Goal: Task Accomplishment & Management: Manage account settings

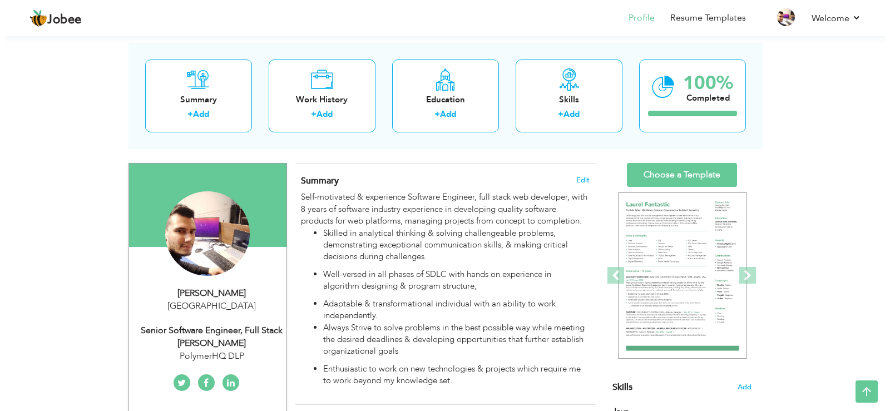
scroll to position [44, 0]
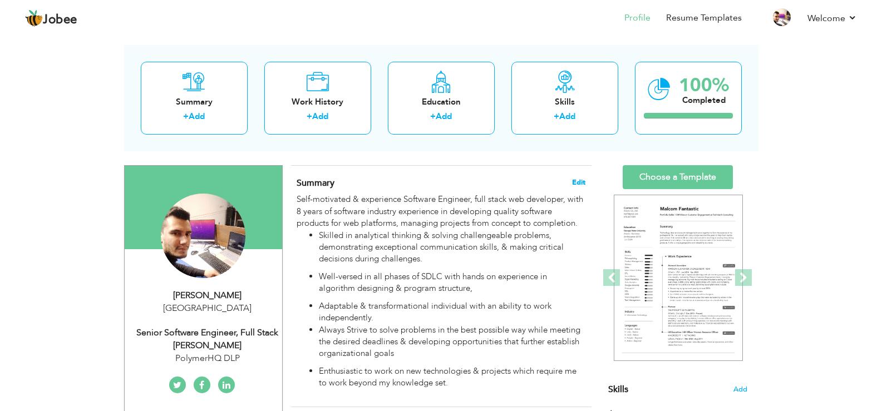
click at [575, 179] on span "Edit" at bounding box center [578, 183] width 13 height 8
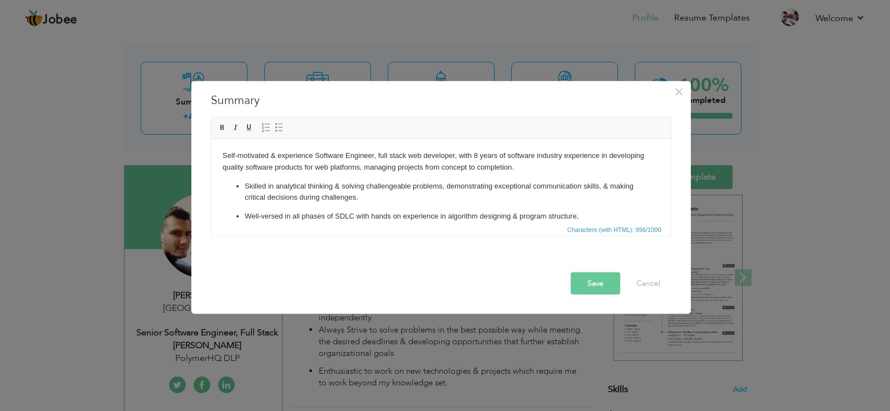
click at [549, 200] on li "Skilled in analytical thinking & solving challengeable problems, demonstrating …" at bounding box center [440, 191] width 393 height 23
click at [382, 190] on li "Skilled in analytical thinking & solving challengeable problems, demonstrating …" at bounding box center [440, 191] width 393 height 23
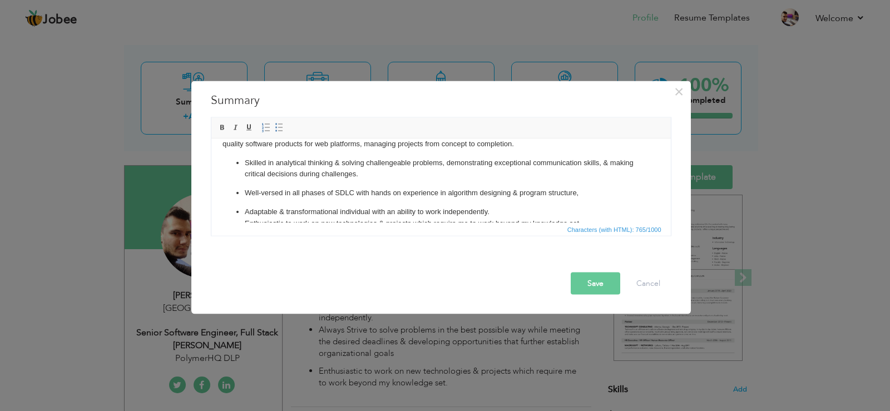
scroll to position [12, 0]
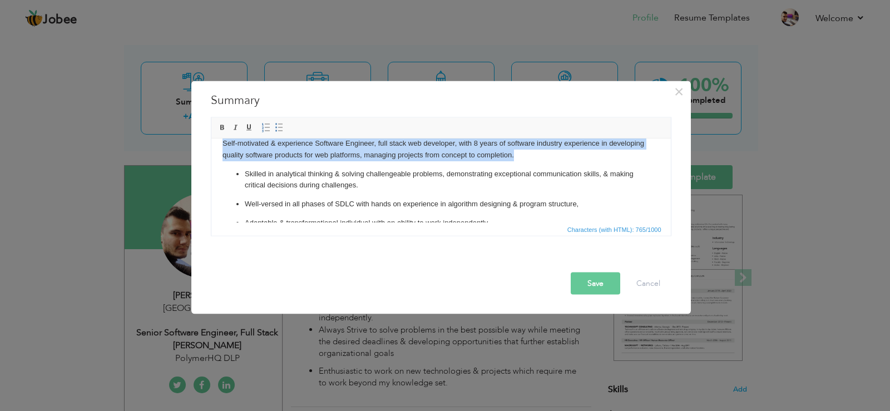
click at [518, 156] on body "Self-motivated & experience Software Engineer, full stack web developer, with 8…" at bounding box center [440, 188] width 437 height 103
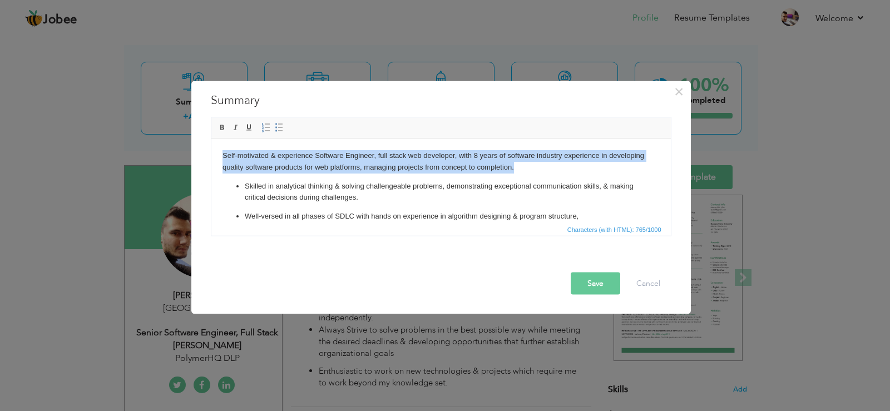
drag, startPoint x: 512, startPoint y: 155, endPoint x: 215, endPoint y: 146, distance: 297.7
click at [215, 146] on html "Self-motivated & experience Software Engineer, full stack web developer, with 8…" at bounding box center [440, 200] width 459 height 125
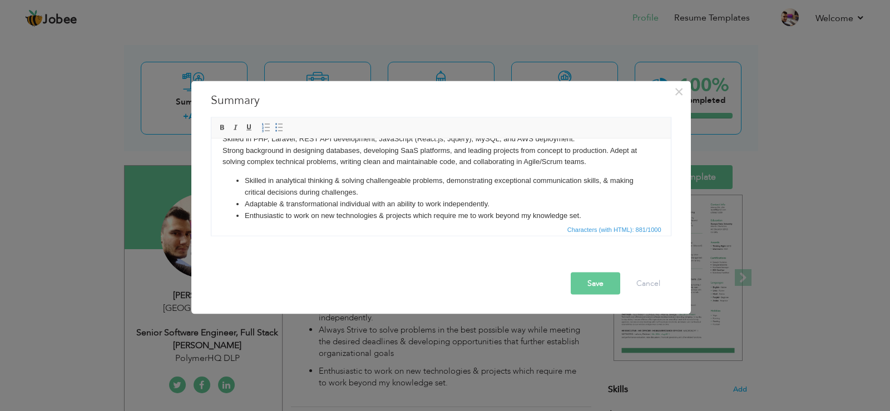
scroll to position [12, 0]
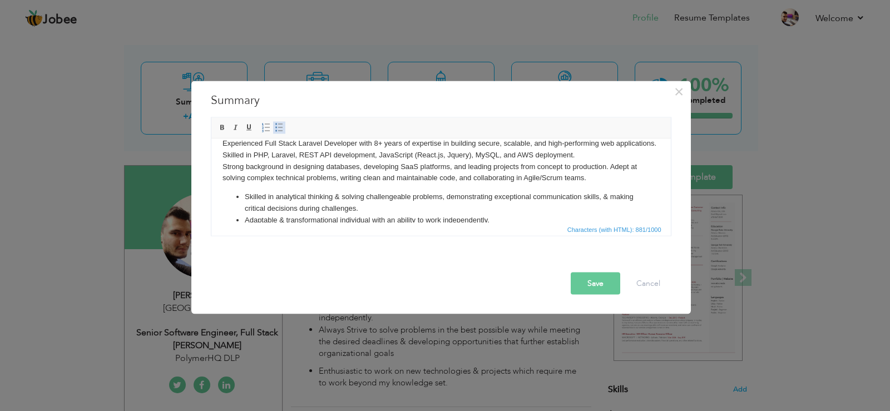
click at [275, 127] on span at bounding box center [279, 127] width 9 height 9
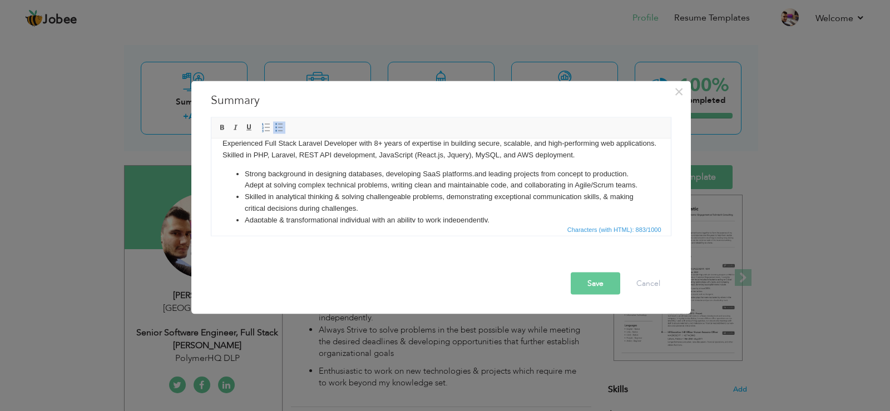
click at [280, 128] on span at bounding box center [279, 127] width 9 height 9
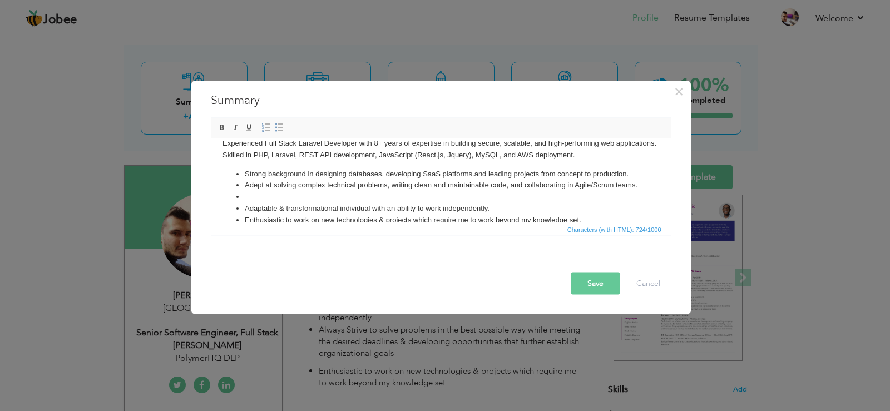
click at [363, 202] on li at bounding box center [440, 197] width 393 height 12
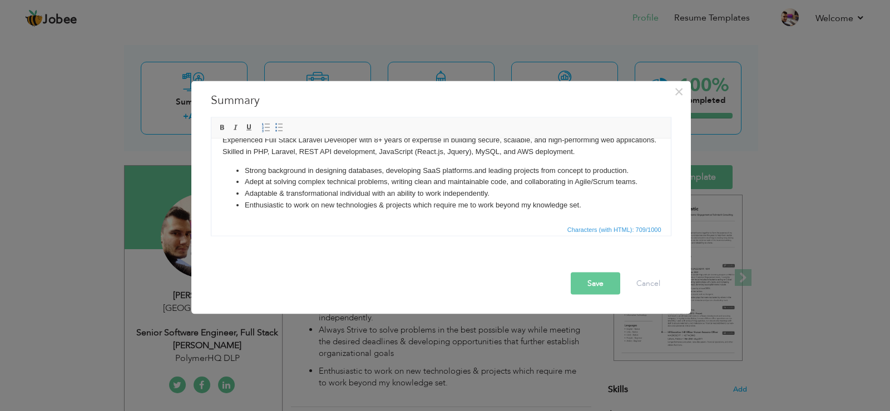
scroll to position [27, 0]
click at [607, 290] on button "Save" at bounding box center [596, 283] width 50 height 22
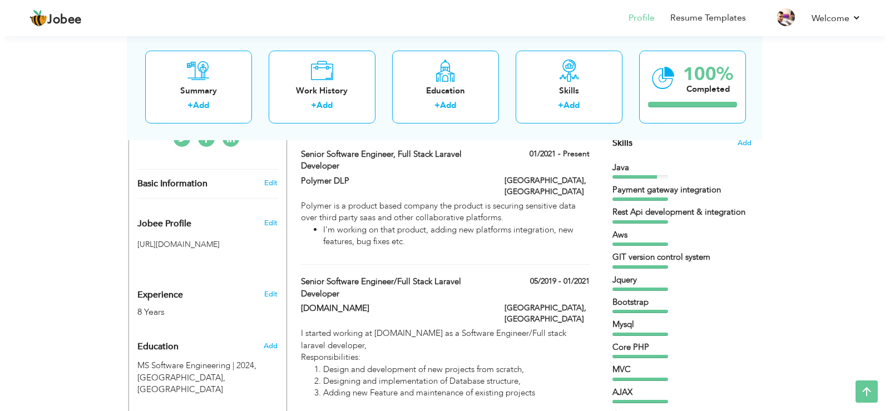
scroll to position [289, 0]
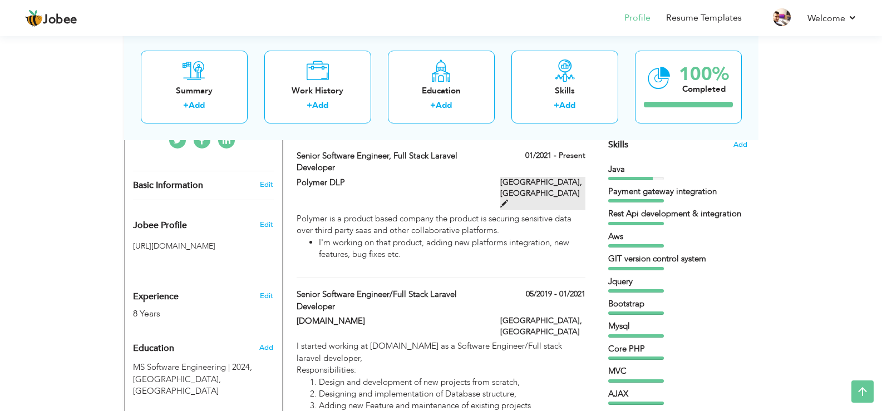
click at [508, 200] on span at bounding box center [504, 204] width 8 height 8
type input "Senior Software Engineer, Full Stack laravel Developer"
type input "Polymer DLP"
type input "01/2021"
type input "[GEOGRAPHIC_DATA]"
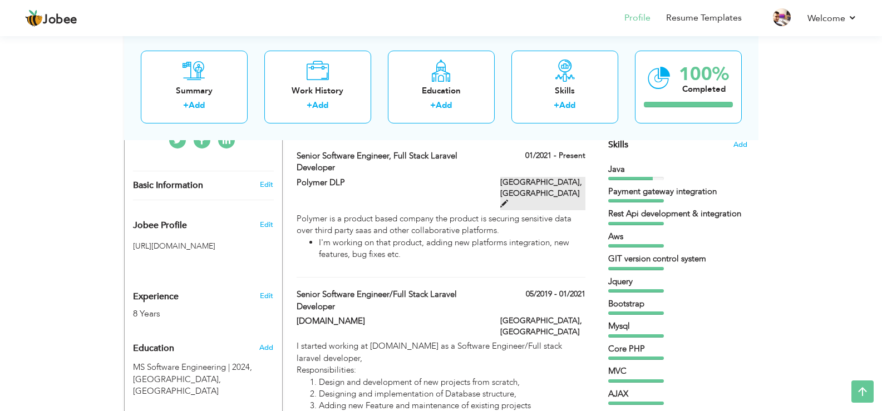
type input "Islamabad"
checkbox input "true"
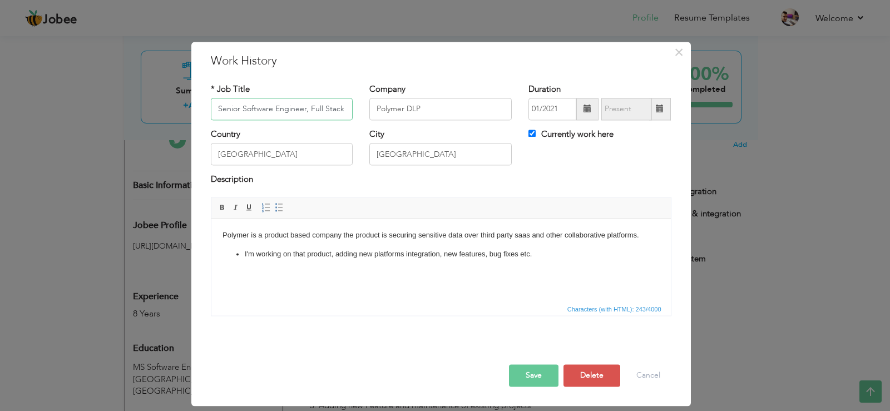
scroll to position [0, 58]
click at [244, 257] on li "I'm working on that product, adding new platforms integration, new features, bu…" at bounding box center [440, 255] width 393 height 12
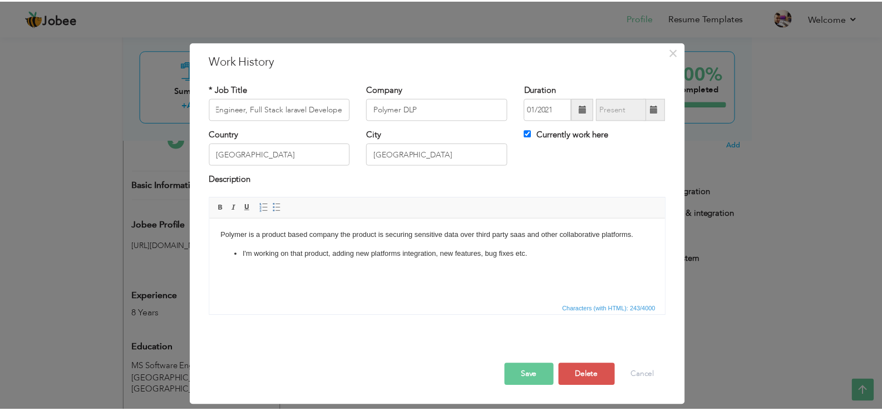
scroll to position [0, 0]
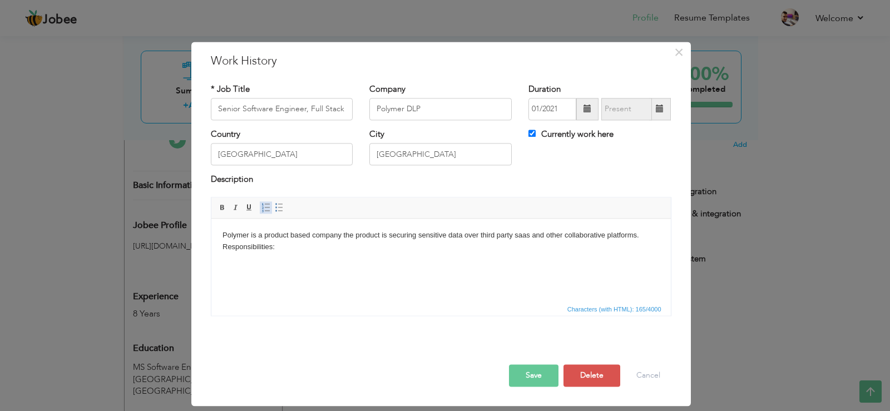
click at [263, 209] on span at bounding box center [265, 207] width 9 height 9
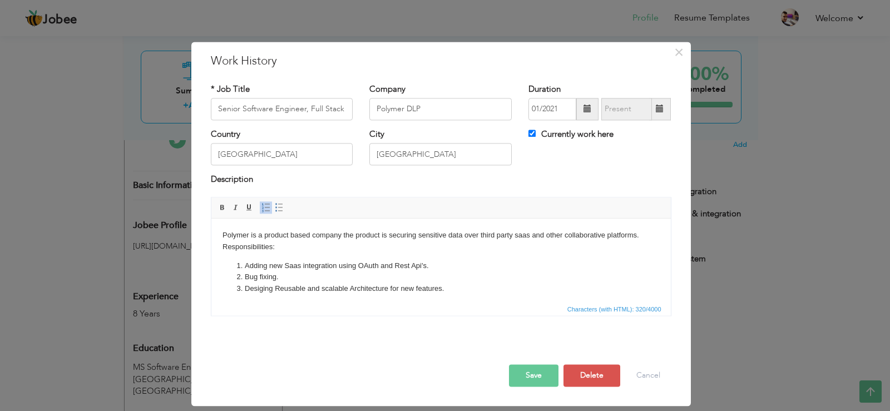
click at [534, 370] on button "Save" at bounding box center [534, 375] width 50 height 22
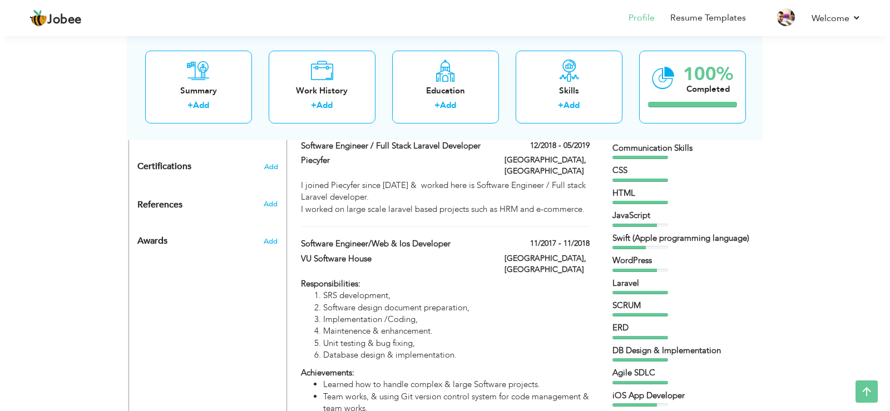
scroll to position [615, 0]
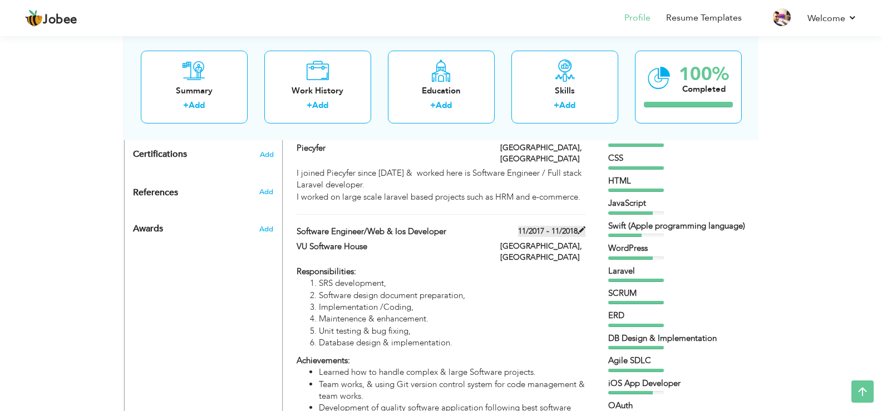
click at [579, 226] on span at bounding box center [581, 230] width 8 height 8
type input "Software Engineer/Web & Ios Developer"
type input "VU Software House"
type input "11/2017"
type input "11/2018"
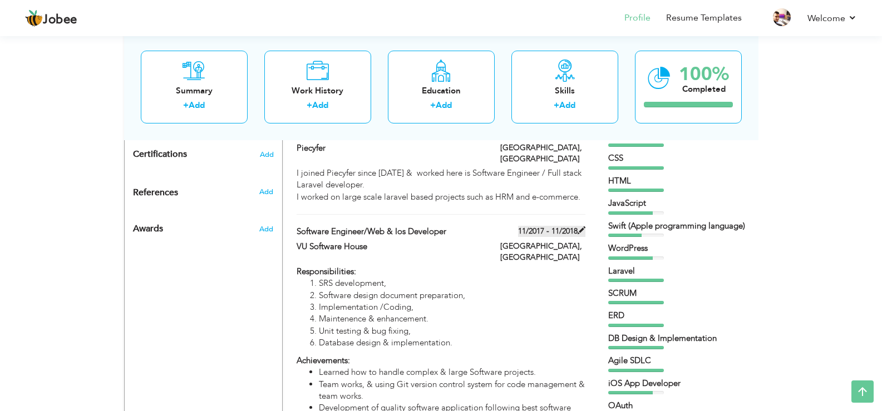
type input "Lahore"
checkbox input "false"
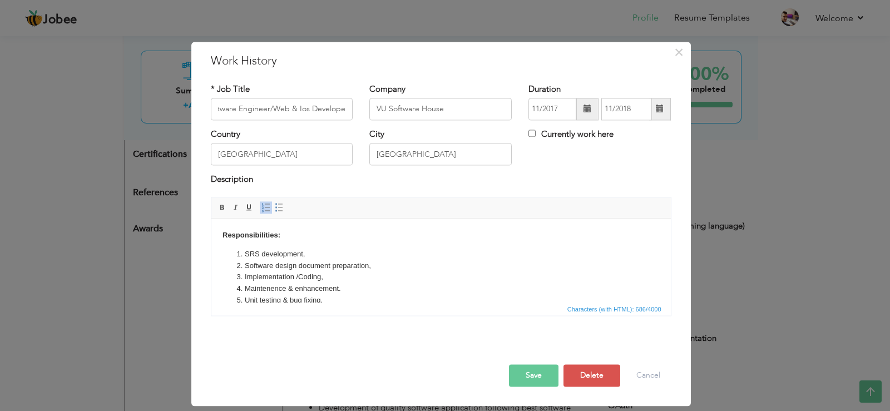
scroll to position [0, 0]
click at [414, 261] on li "Software design document preparation," at bounding box center [440, 266] width 393 height 12
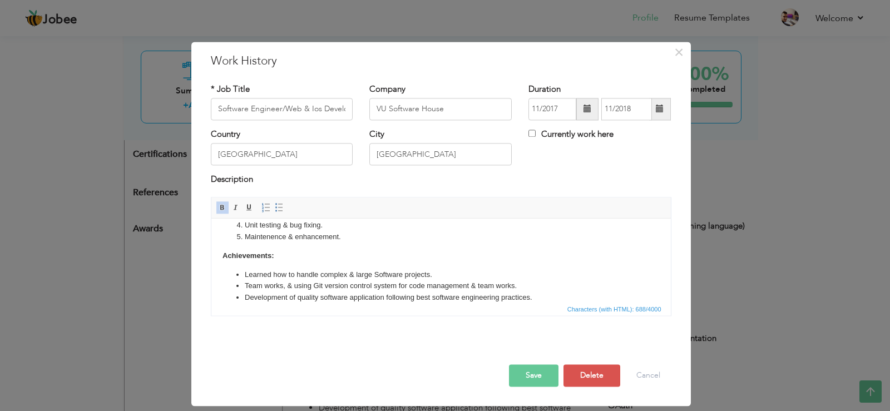
scroll to position [86, 0]
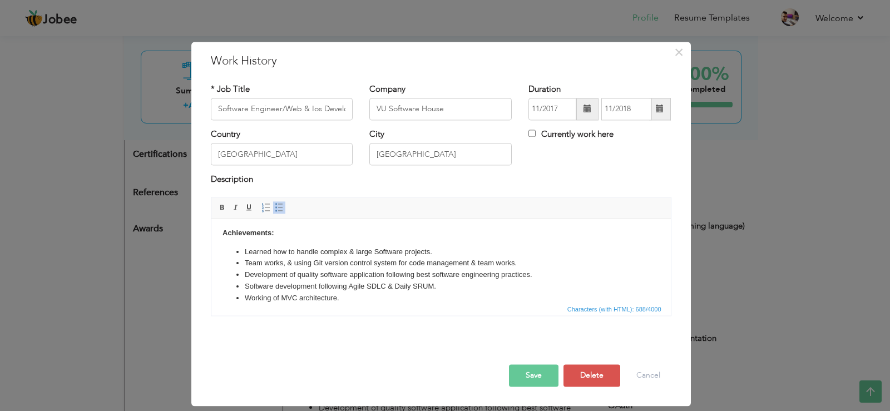
click at [524, 380] on button "Save" at bounding box center [534, 375] width 50 height 22
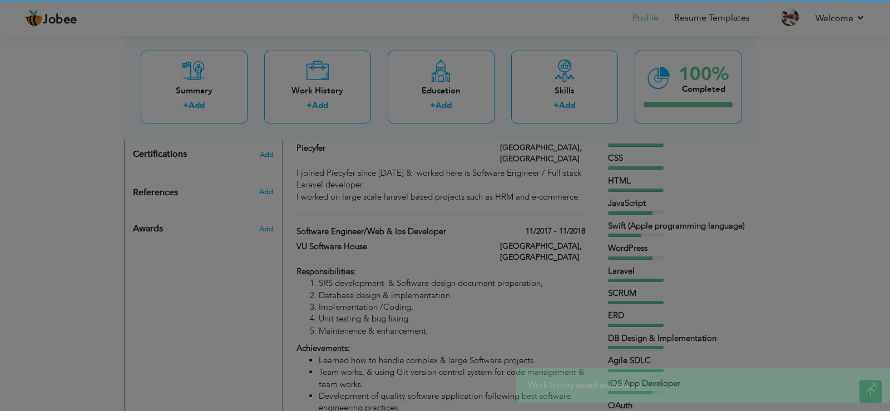
scroll to position [0, 0]
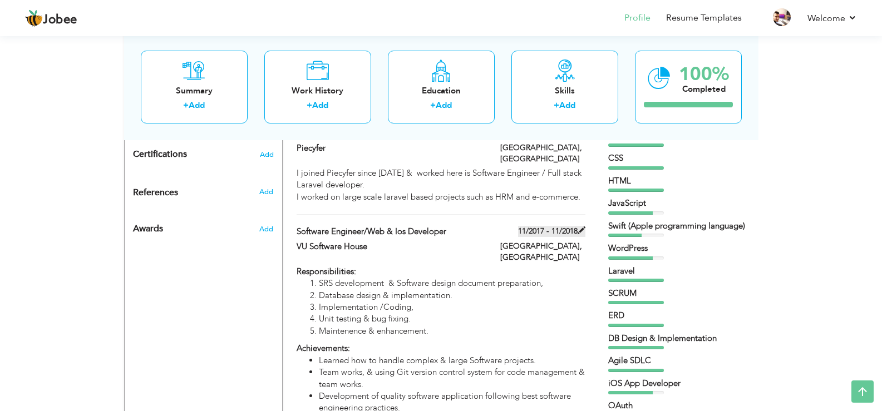
click at [579, 226] on span at bounding box center [581, 230] width 8 height 8
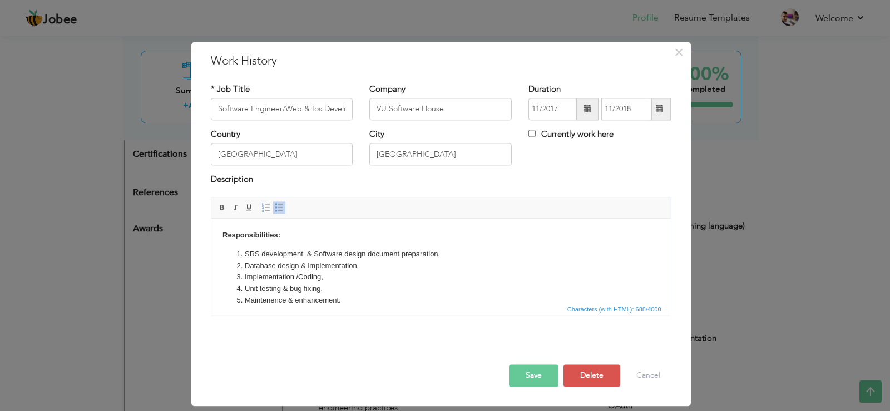
click at [334, 278] on li "Implementation /Coding," at bounding box center [440, 277] width 393 height 12
click at [513, 376] on button "Save" at bounding box center [534, 375] width 50 height 22
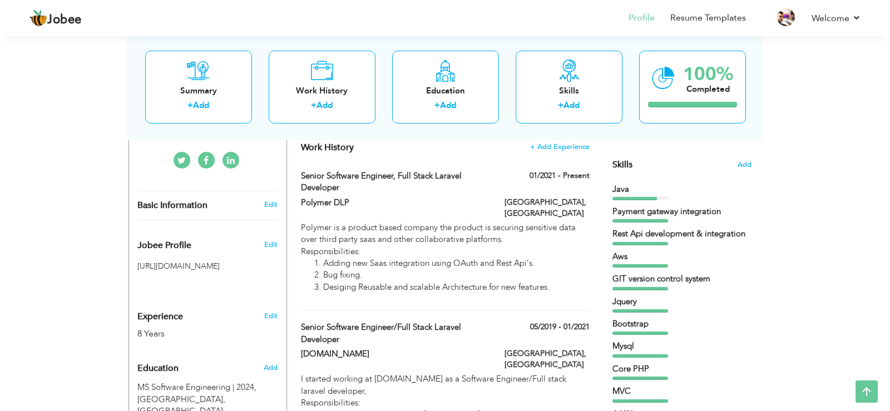
scroll to position [267, 0]
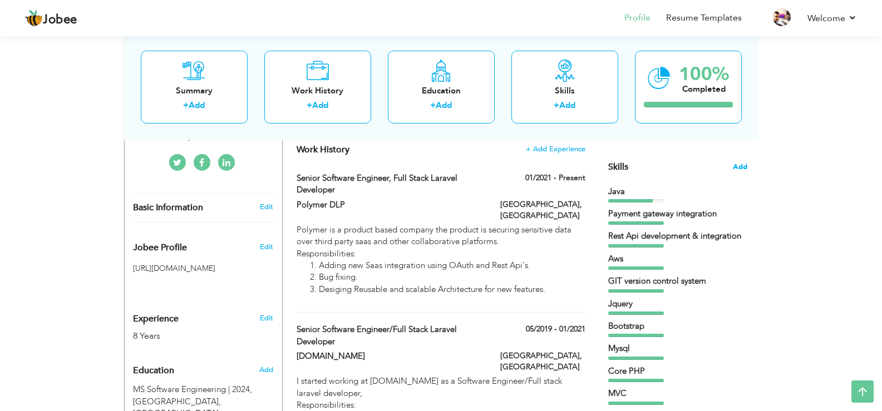
click at [737, 170] on span "Add" at bounding box center [740, 167] width 14 height 11
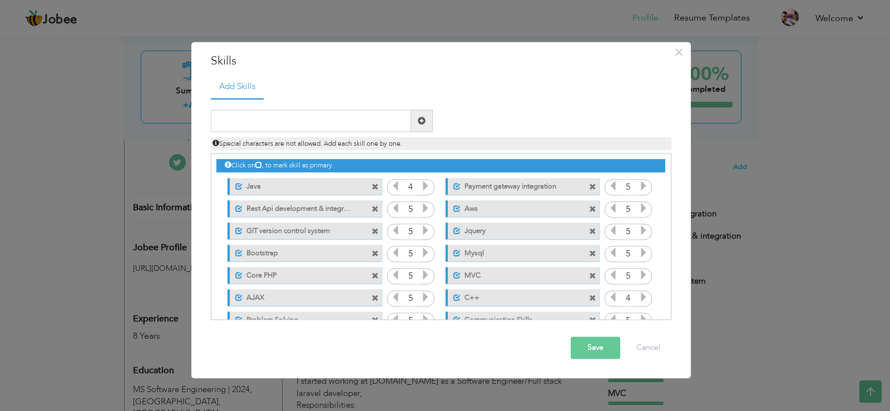
click at [373, 186] on span at bounding box center [375, 187] width 7 height 7
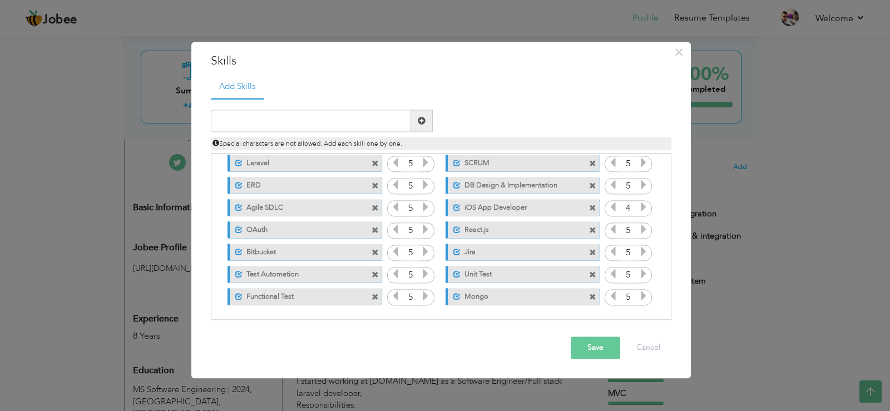
scroll to position [225, 0]
click at [591, 206] on span at bounding box center [592, 206] width 7 height 7
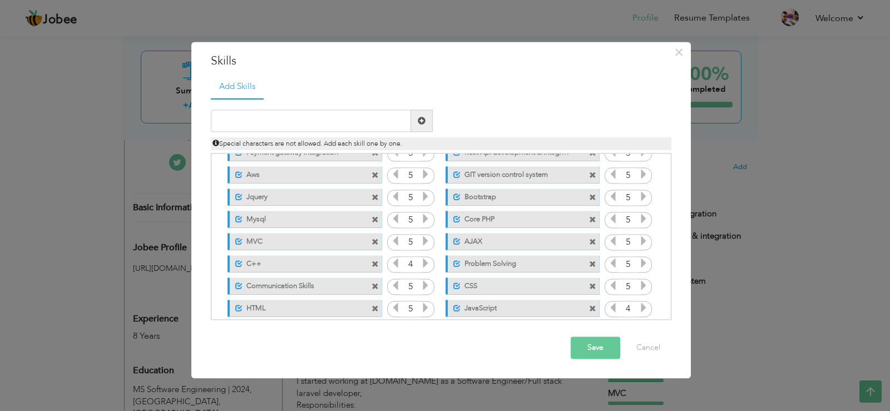
scroll to position [21, 0]
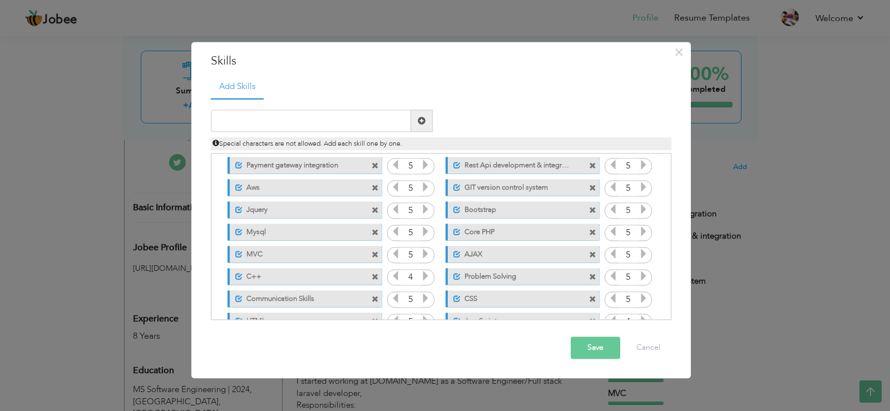
click at [590, 275] on span at bounding box center [592, 277] width 7 height 7
click at [350, 125] on input "text" at bounding box center [311, 121] width 200 height 22
type input "Solution Architect"
click at [424, 117] on span at bounding box center [422, 121] width 8 height 8
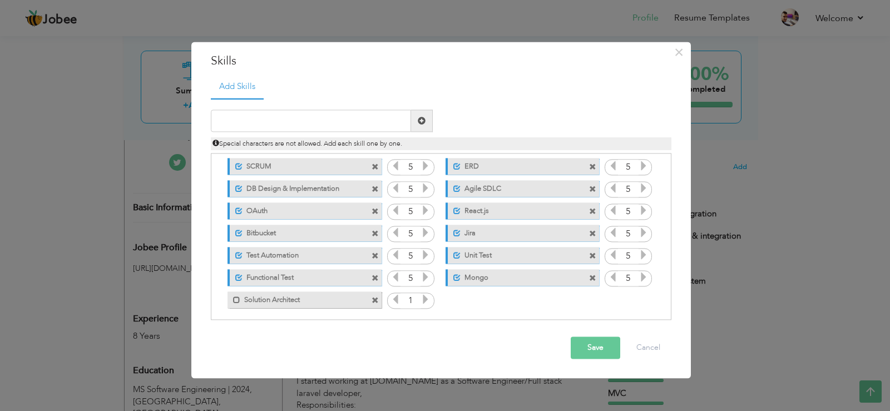
scroll to position [225, 0]
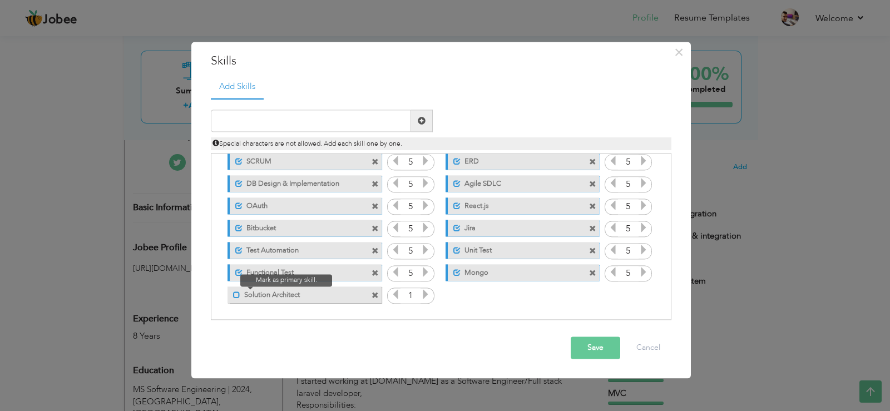
click at [235, 296] on span at bounding box center [236, 294] width 7 height 7
click at [410, 295] on input "1" at bounding box center [410, 296] width 21 height 16
click at [424, 295] on icon at bounding box center [425, 295] width 10 height 10
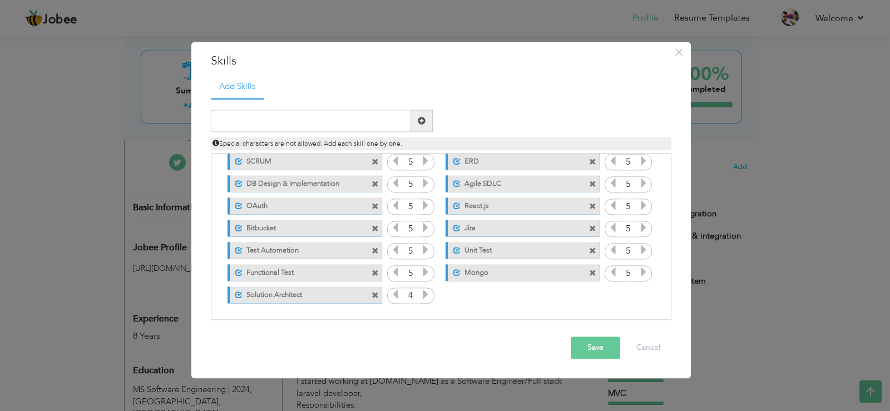
click at [424, 295] on icon at bounding box center [425, 295] width 10 height 10
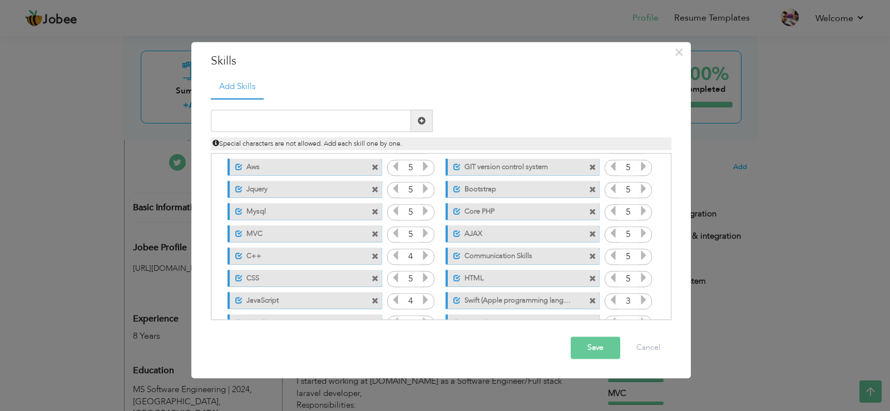
scroll to position [0, 0]
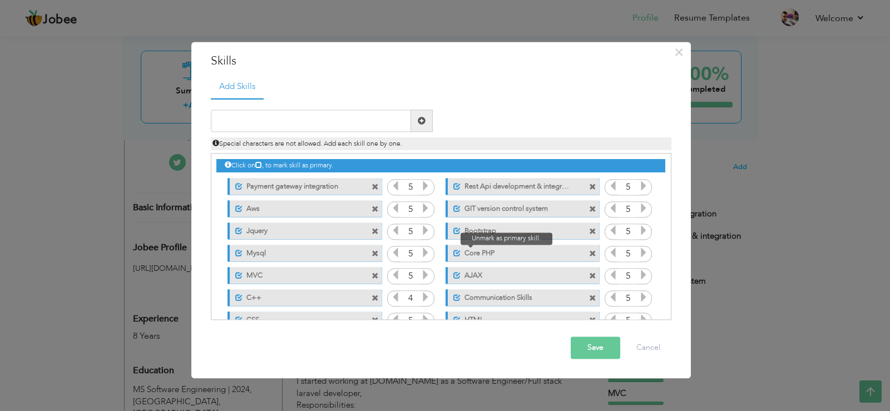
drag, startPoint x: 487, startPoint y: 255, endPoint x: 447, endPoint y: 256, distance: 40.1
click at [447, 256] on div "Unmark as primary skill. Core PHP" at bounding box center [523, 253] width 154 height 17
click at [389, 121] on input "text" at bounding box center [311, 121] width 200 height 22
type input "Node.js"
click at [419, 118] on span at bounding box center [422, 121] width 8 height 8
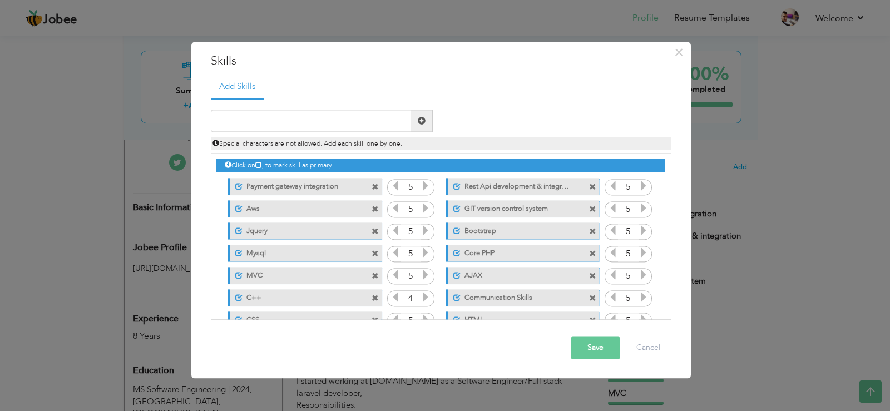
click at [591, 353] on button "Save" at bounding box center [596, 348] width 50 height 22
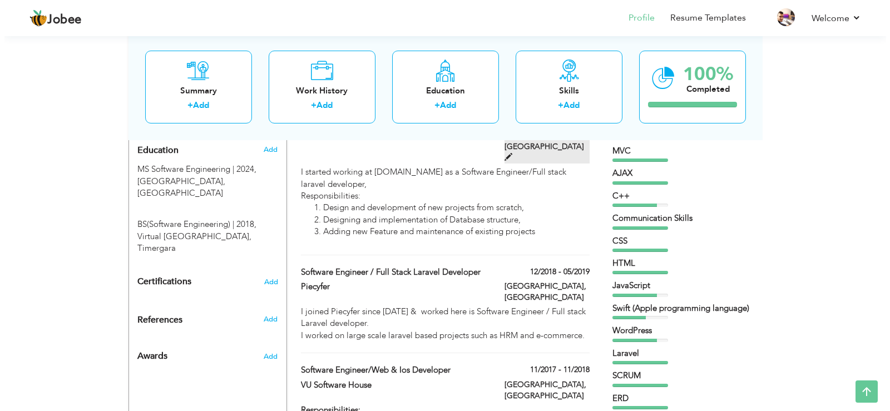
scroll to position [489, 0]
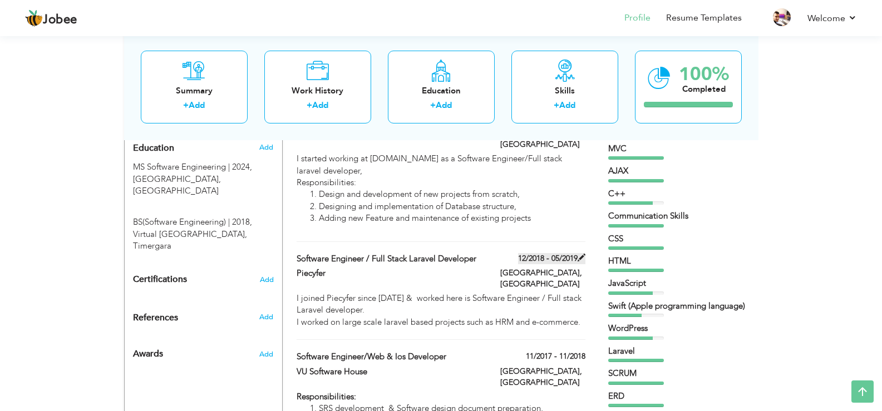
click at [577, 254] on span at bounding box center [581, 258] width 8 height 8
type input "Software Engineer / Full stack Laravel developer"
type input "Piecyfer"
type input "12/2018"
type input "05/2019"
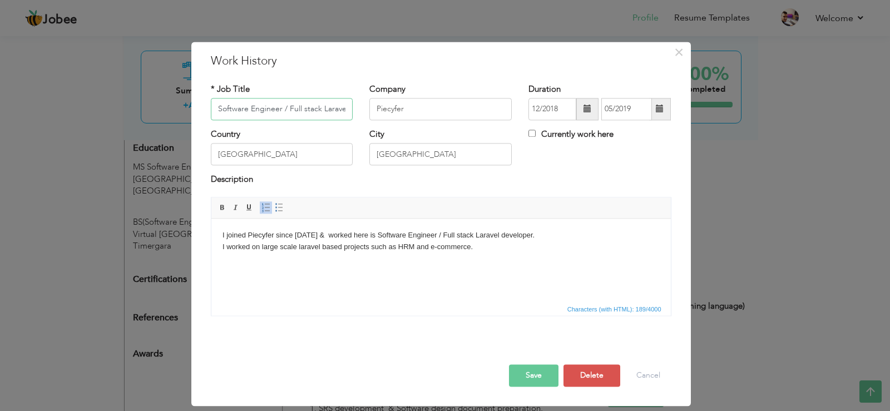
scroll to position [0, 38]
click at [292, 252] on body "I joined Piecyfer since Dec 2018 & worked here is Software Engineer / Full stac…" at bounding box center [440, 241] width 437 height 23
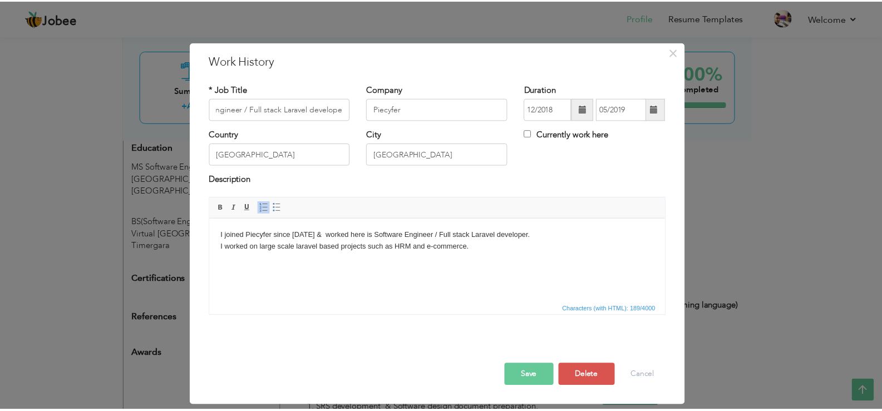
scroll to position [0, 0]
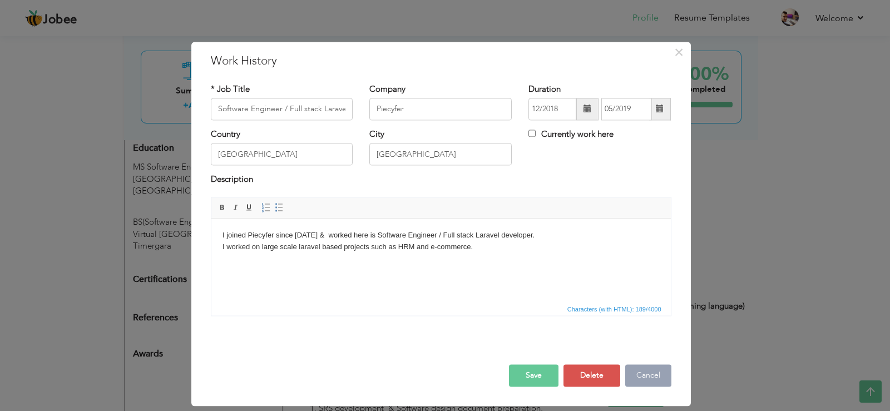
click at [636, 381] on button "Cancel" at bounding box center [648, 375] width 46 height 22
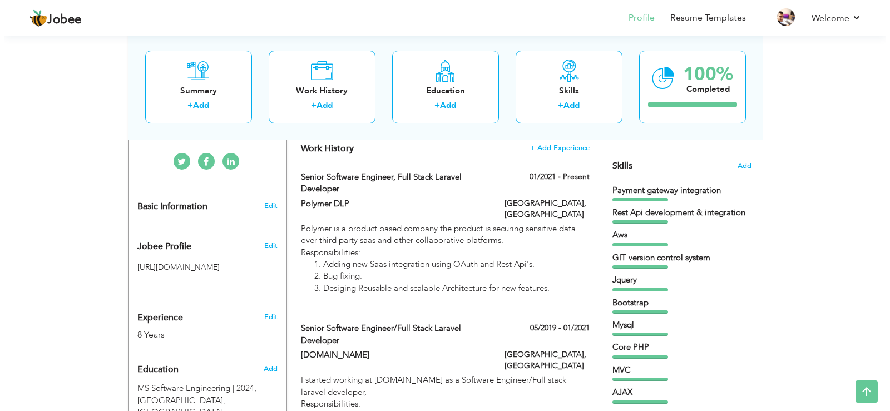
scroll to position [267, 0]
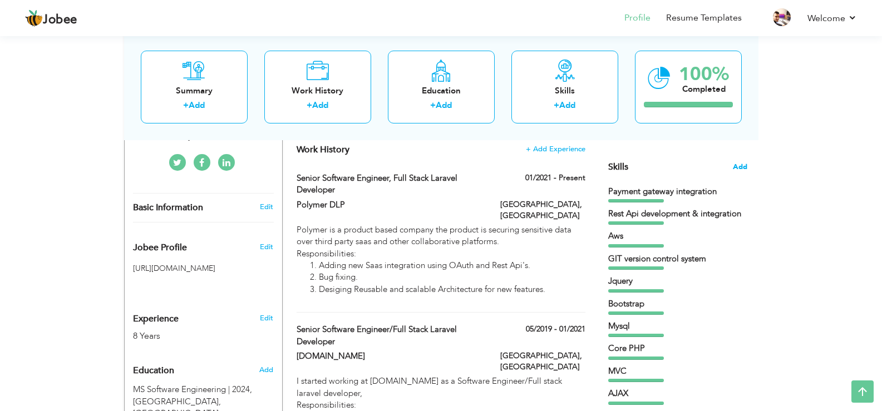
click at [737, 169] on span "Add" at bounding box center [740, 167] width 14 height 11
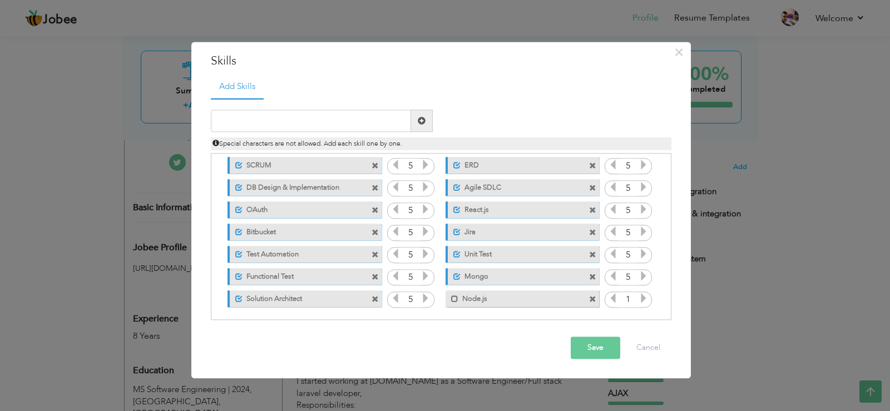
scroll to position [225, 0]
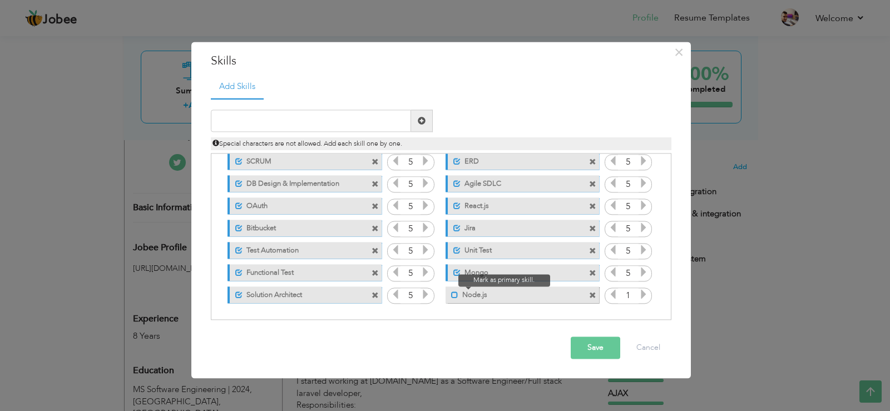
click at [453, 295] on span at bounding box center [454, 294] width 7 height 7
click at [639, 292] on icon at bounding box center [644, 295] width 10 height 10
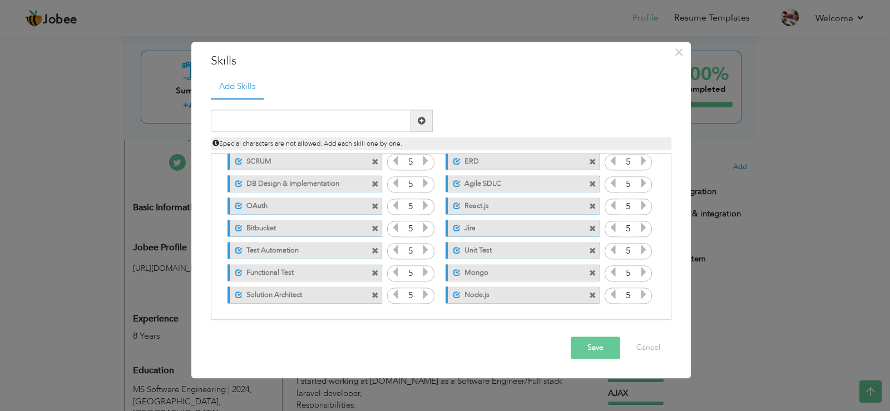
click at [639, 292] on icon at bounding box center [644, 295] width 10 height 10
click at [602, 343] on button "Save" at bounding box center [596, 348] width 50 height 22
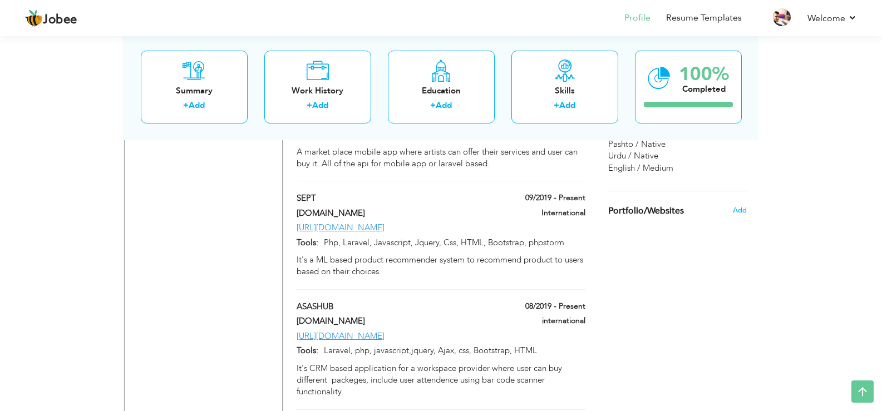
scroll to position [1176, 0]
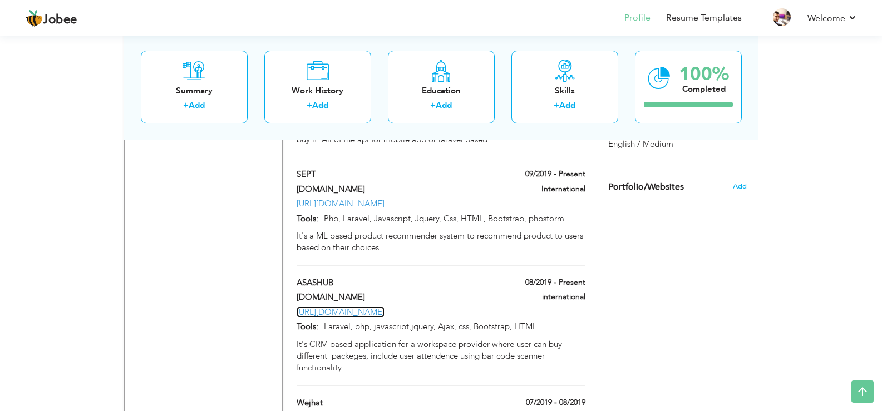
click at [341, 306] on link "http://asashub.com" at bounding box center [340, 311] width 88 height 11
click at [736, 188] on span "Add" at bounding box center [739, 186] width 14 height 10
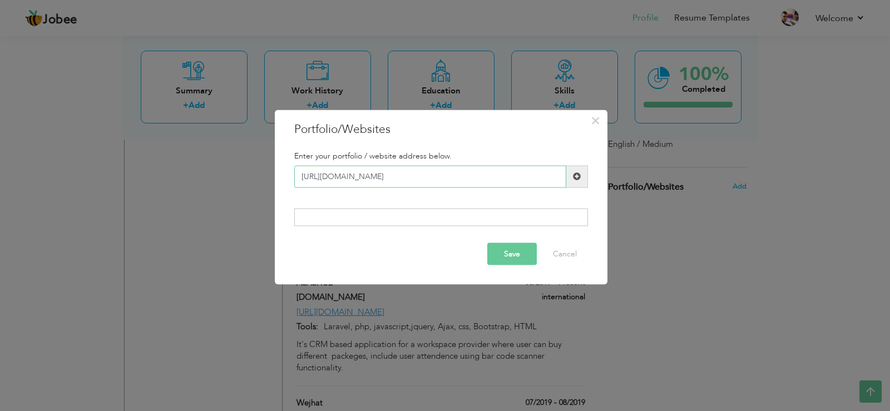
type input "[URL][DOMAIN_NAME]"
click at [522, 251] on button "Save" at bounding box center [512, 254] width 50 height 22
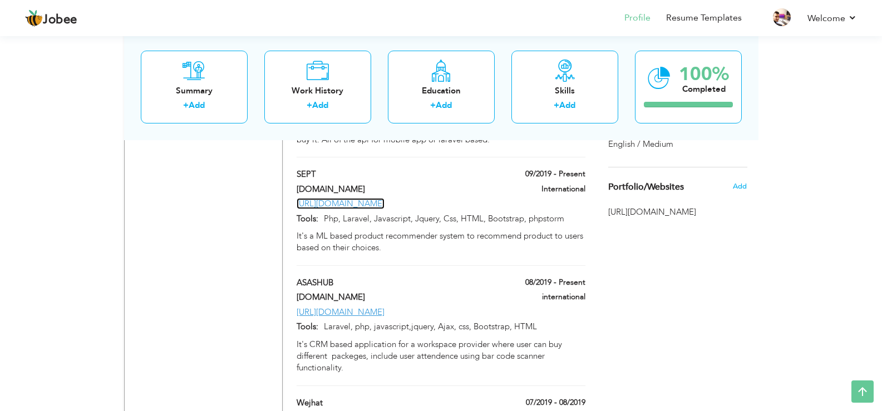
click at [348, 198] on link "[URL][DOMAIN_NAME]" at bounding box center [340, 203] width 88 height 11
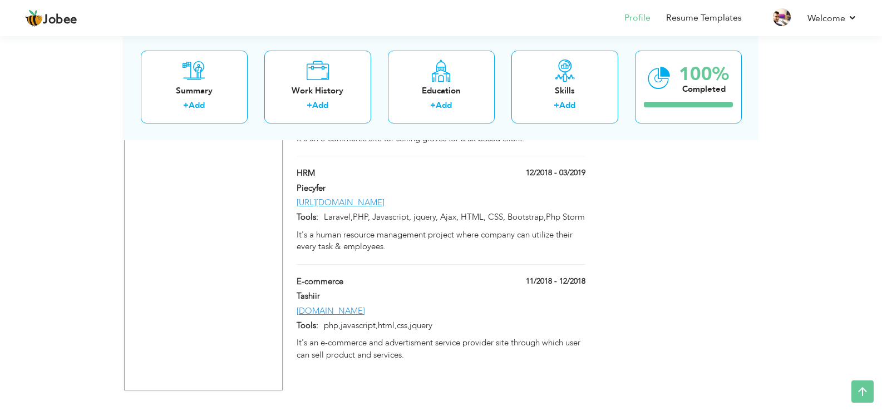
scroll to position [1691, 0]
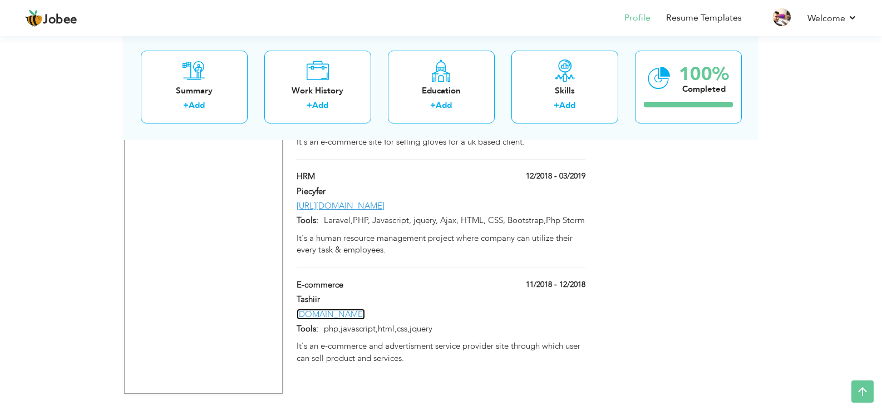
click at [344, 309] on link "[DOMAIN_NAME]" at bounding box center [330, 314] width 68 height 11
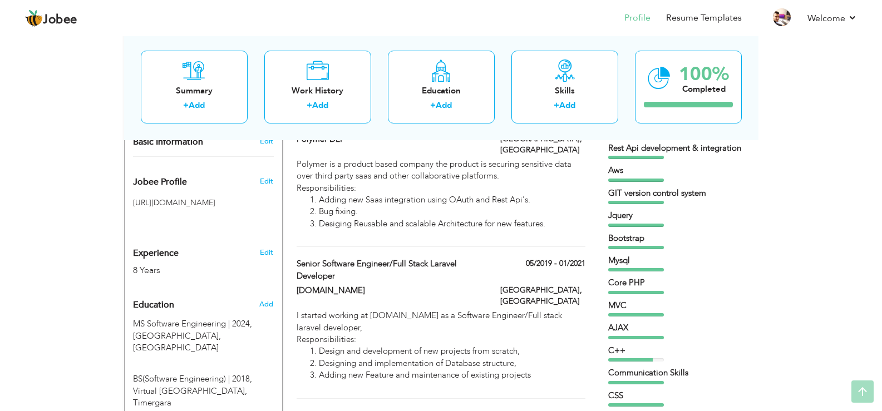
scroll to position [0, 0]
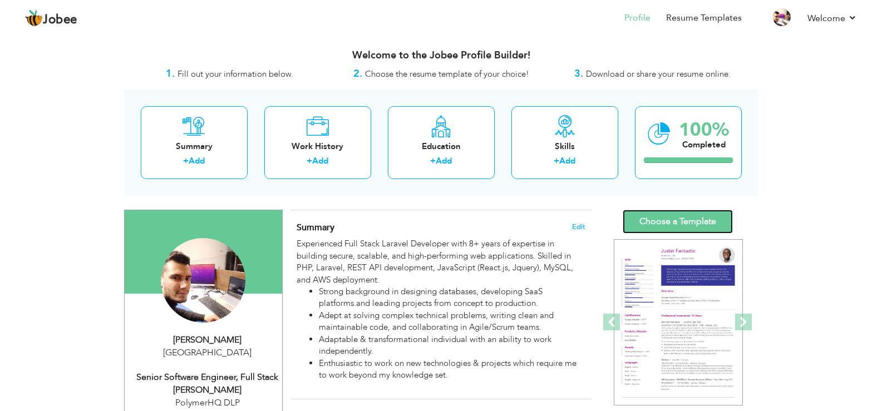
click at [682, 216] on link "Choose a Template" at bounding box center [677, 222] width 110 height 24
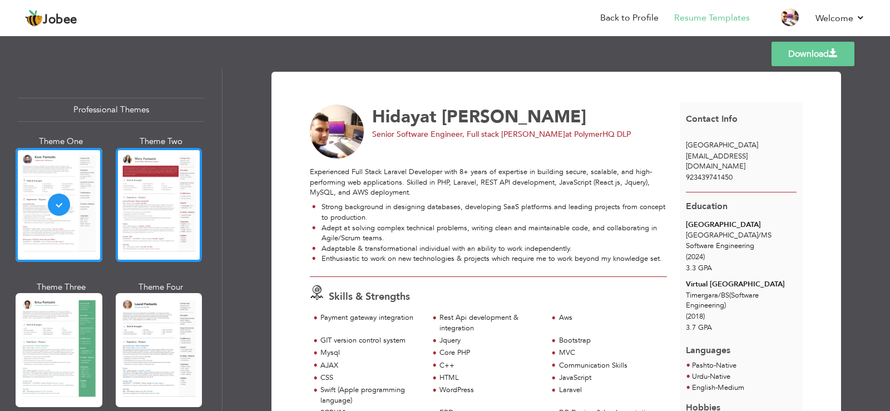
click at [183, 215] on div at bounding box center [159, 205] width 87 height 114
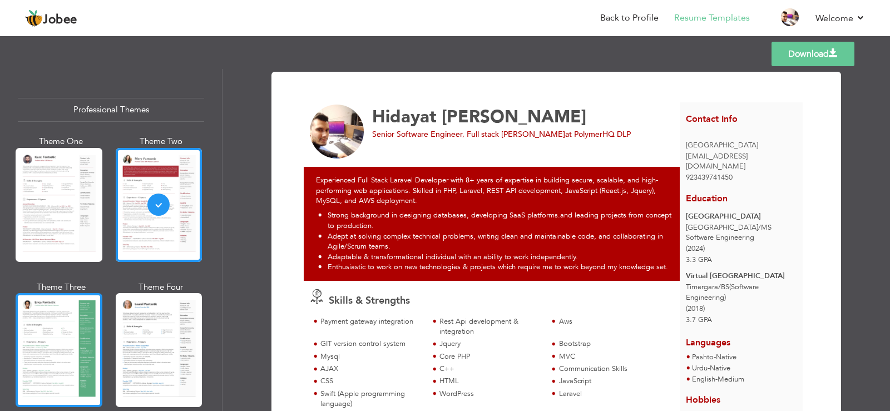
click at [63, 321] on div at bounding box center [59, 350] width 87 height 114
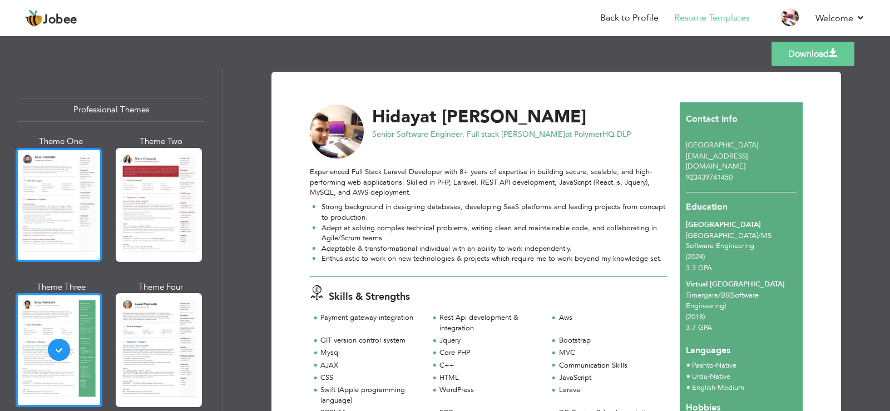
click at [58, 230] on div at bounding box center [59, 205] width 87 height 114
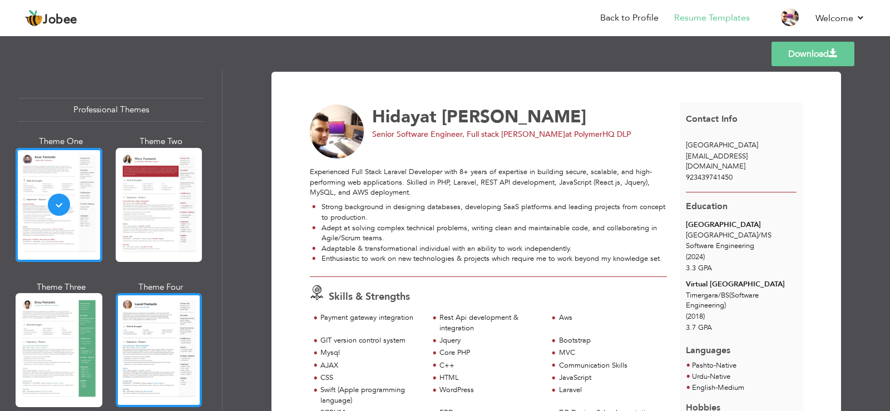
click at [152, 353] on div at bounding box center [159, 350] width 87 height 114
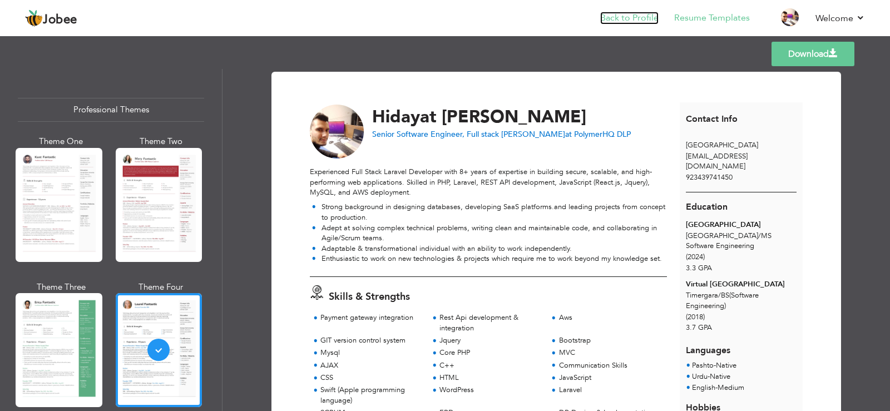
click at [642, 20] on link "Back to Profile" at bounding box center [629, 18] width 58 height 13
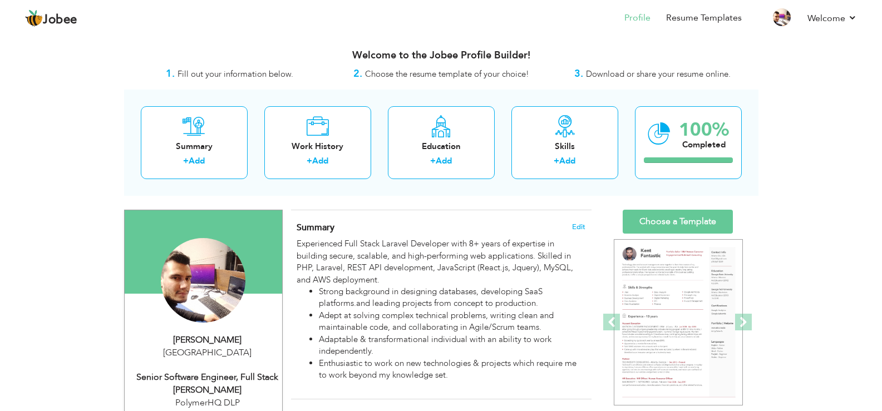
click at [586, 216] on div "Summary Edit Experienced Full Stack Laravel Developer with 8+ years of expertis…" at bounding box center [441, 304] width 300 height 189
click at [577, 227] on span "Edit" at bounding box center [578, 227] width 13 height 8
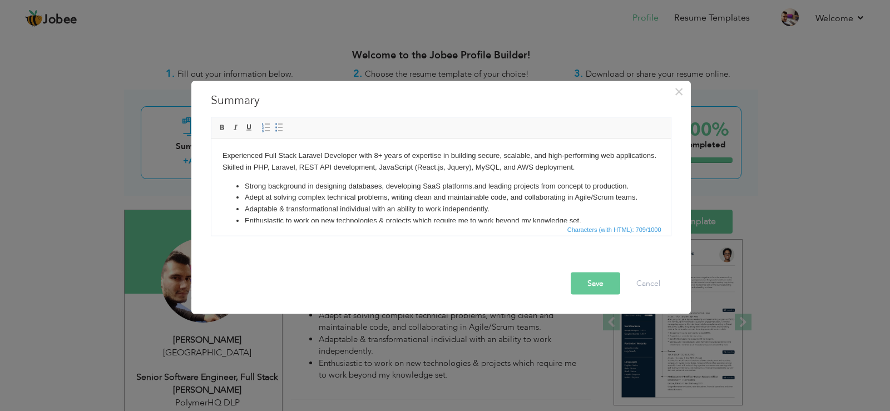
scroll to position [27, 0]
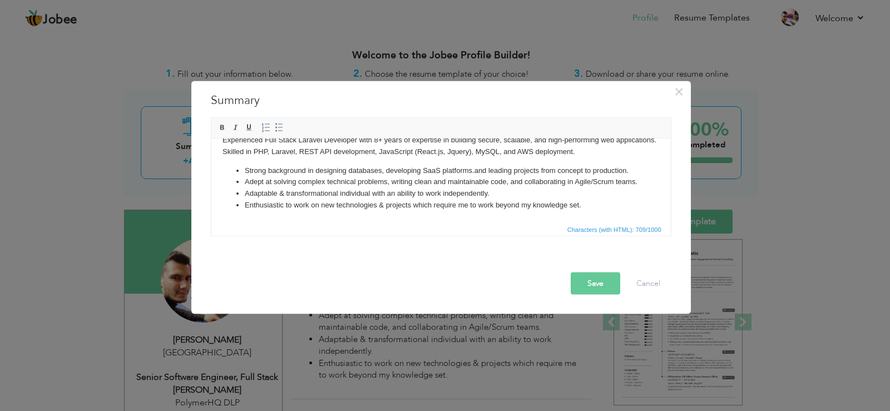
click at [262, 184] on li "Adept at solving complex technical problems, writing clean and maintainable cod…" at bounding box center [440, 182] width 393 height 12
click at [591, 279] on button "Save" at bounding box center [596, 283] width 50 height 22
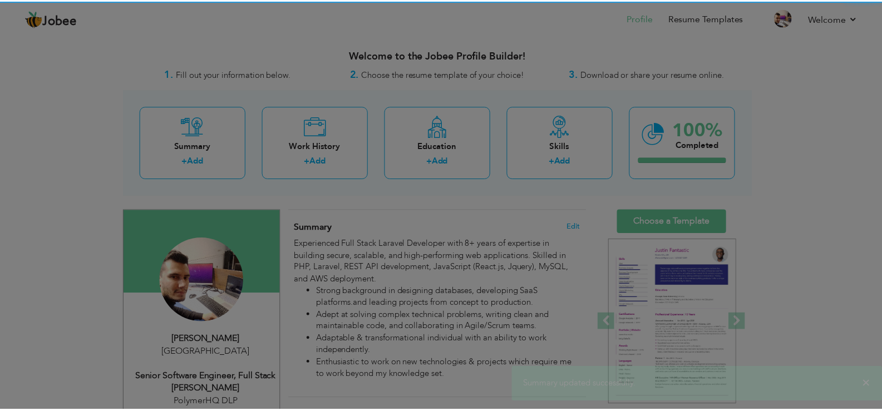
scroll to position [0, 0]
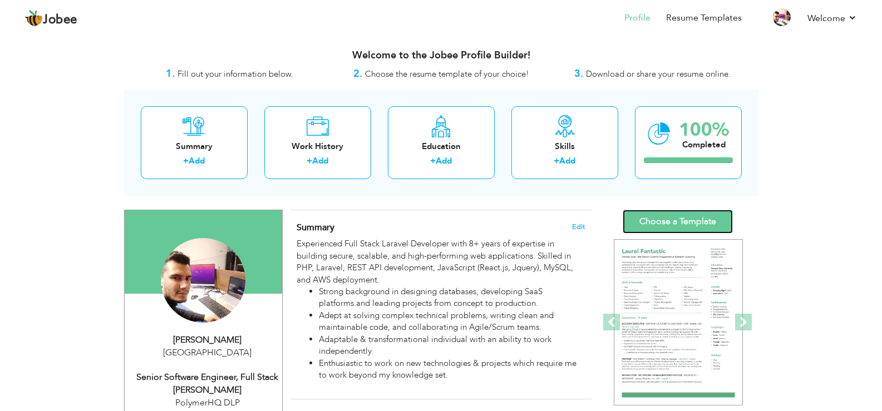
click at [649, 216] on link "Choose a Template" at bounding box center [677, 222] width 110 height 24
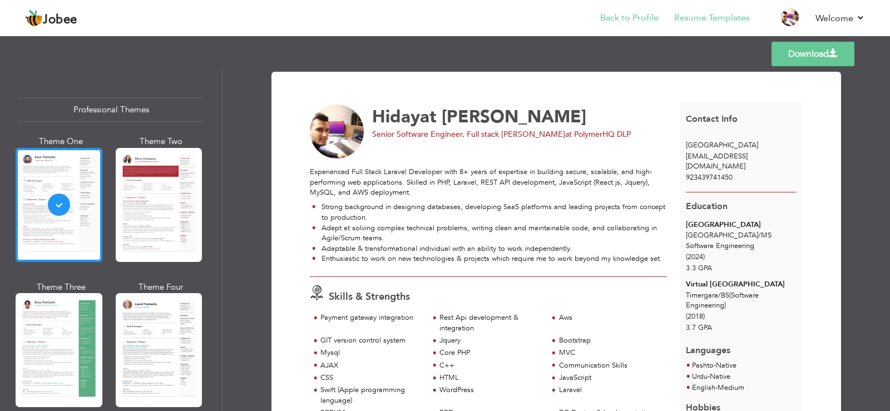
click at [636, 9] on li "Back to Profile" at bounding box center [622, 19] width 74 height 30
click at [635, 12] on link "Back to Profile" at bounding box center [629, 18] width 58 height 13
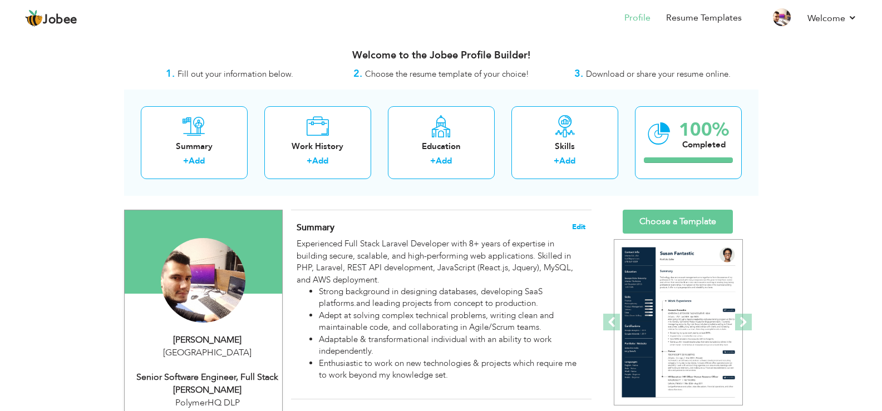
click at [575, 228] on span "Edit" at bounding box center [578, 227] width 13 height 8
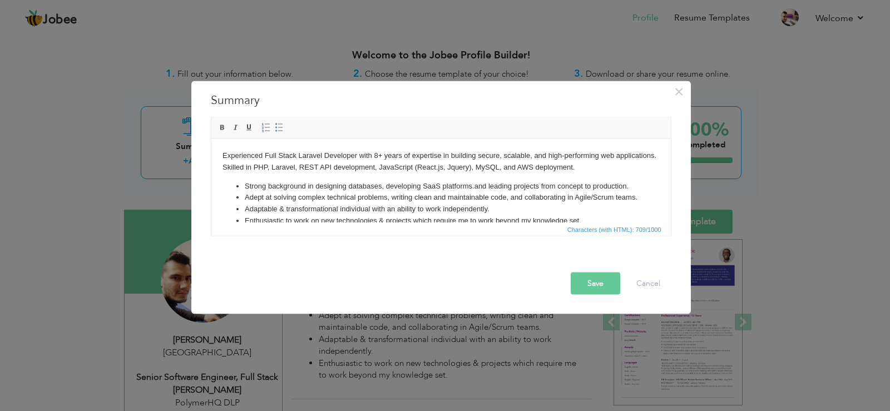
click at [250, 215] on li "Adaptable & transformational individual with an ability to work independently." at bounding box center [440, 209] width 393 height 12
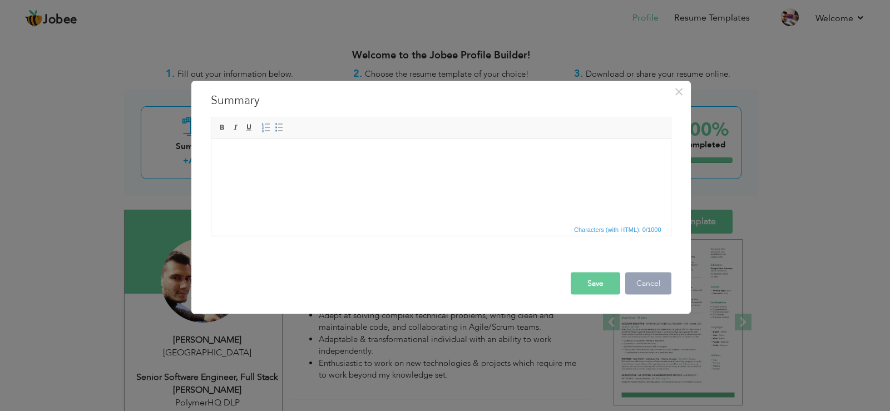
click at [642, 277] on button "Cancel" at bounding box center [648, 283] width 46 height 22
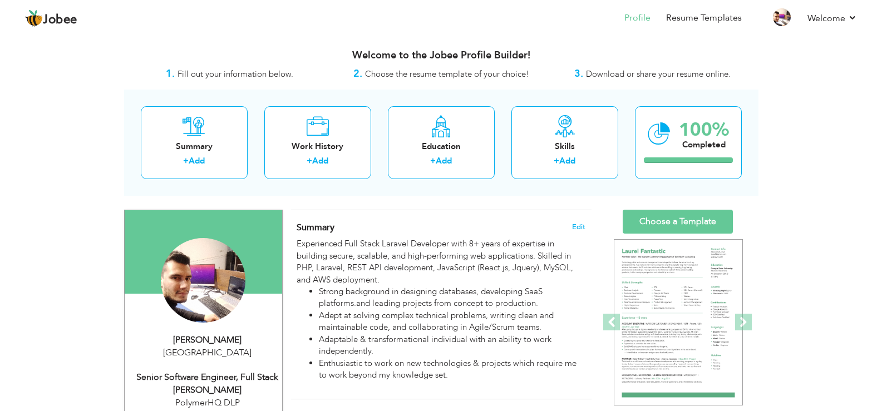
click at [585, 232] on h4 "Summary Edit" at bounding box center [440, 227] width 288 height 11
click at [586, 226] on div "Summary Edit Experienced Full Stack Laravel Developer with 8+ years of expertis…" at bounding box center [441, 304] width 300 height 189
click at [575, 225] on span "Edit" at bounding box center [578, 227] width 13 height 8
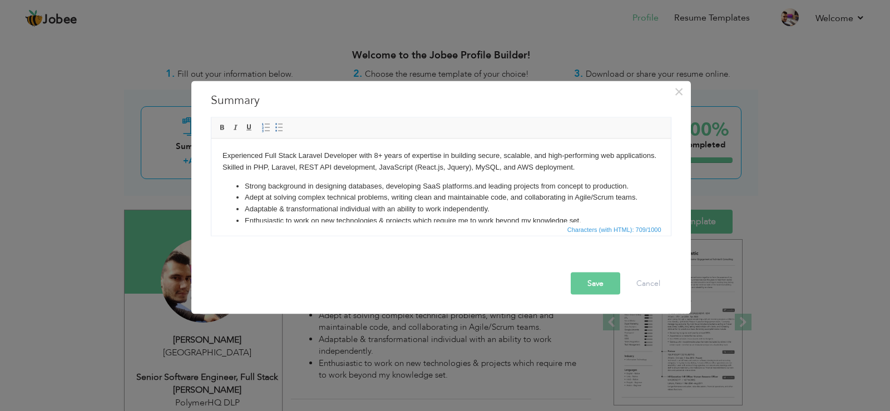
scroll to position [27, 0]
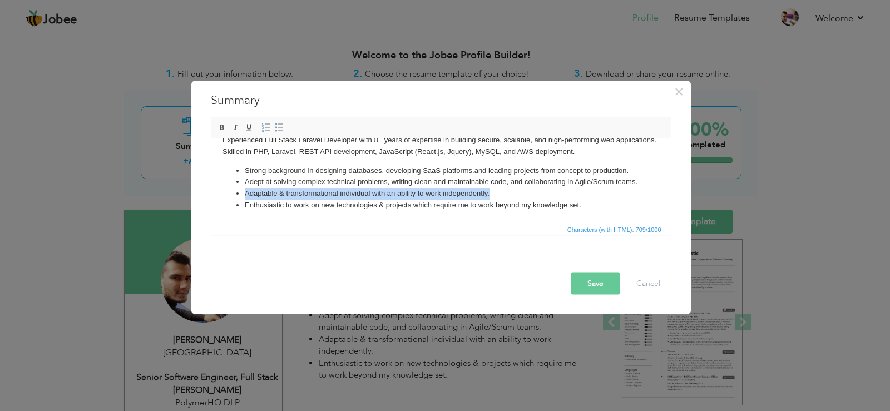
drag, startPoint x: 497, startPoint y: 189, endPoint x: 244, endPoint y: 190, distance: 252.5
click at [244, 190] on li "Adaptable & transformational individual with an ability to work independently." at bounding box center [440, 193] width 393 height 12
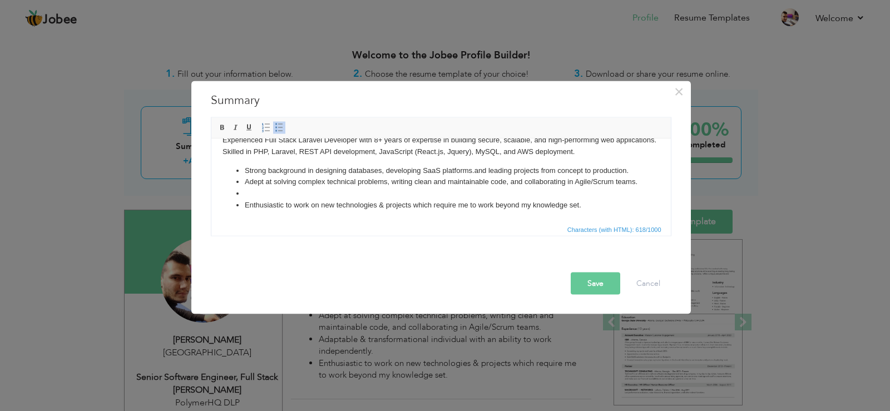
scroll to position [16, 0]
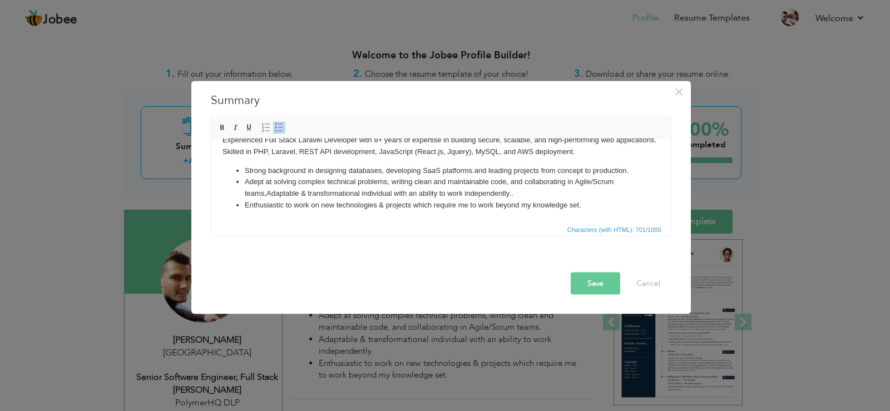
click at [601, 290] on button "Save" at bounding box center [596, 283] width 50 height 22
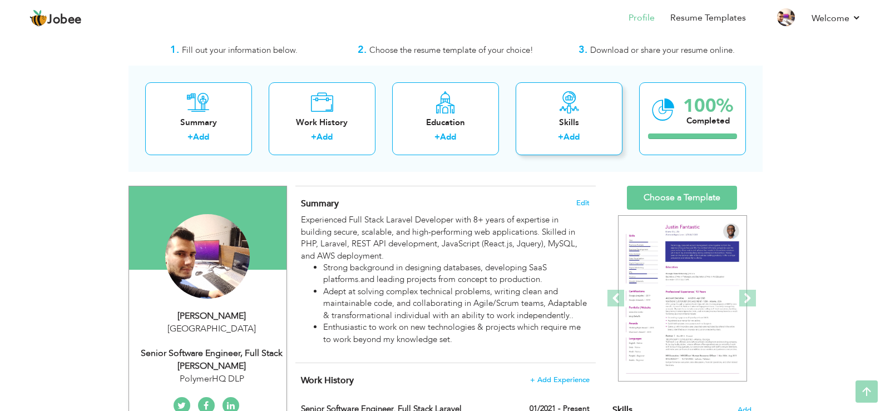
scroll to position [0, 0]
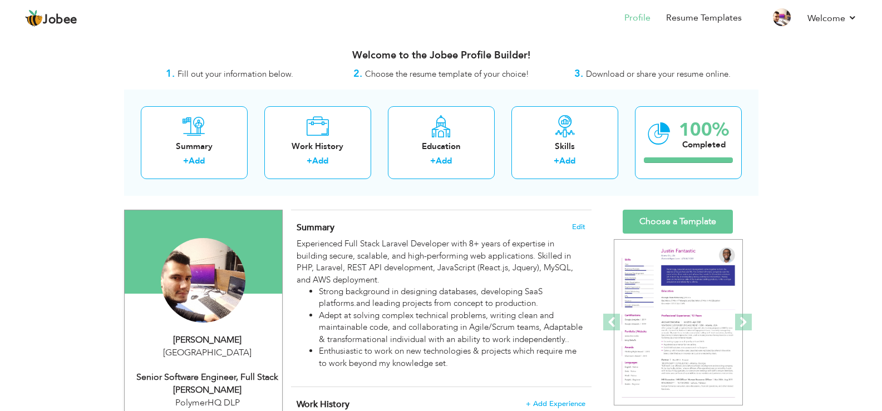
click at [576, 219] on div "Summary Edit Experienced Full Stack Laravel Developer with 8+ years of expertis…" at bounding box center [441, 298] width 300 height 177
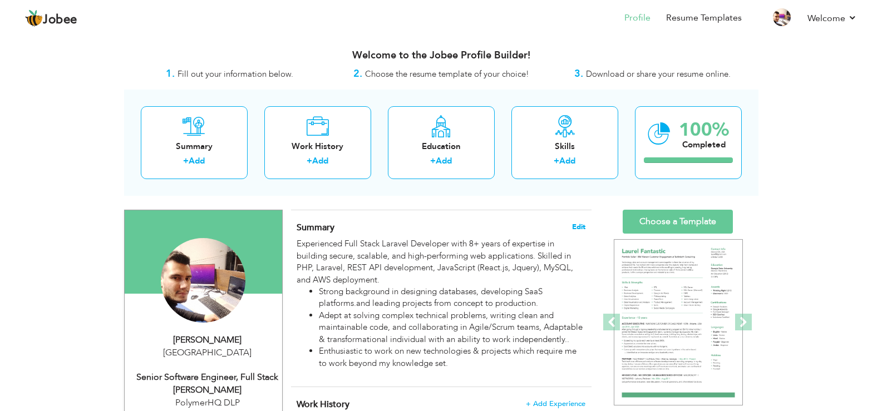
click at [576, 224] on span "Edit" at bounding box center [578, 227] width 13 height 8
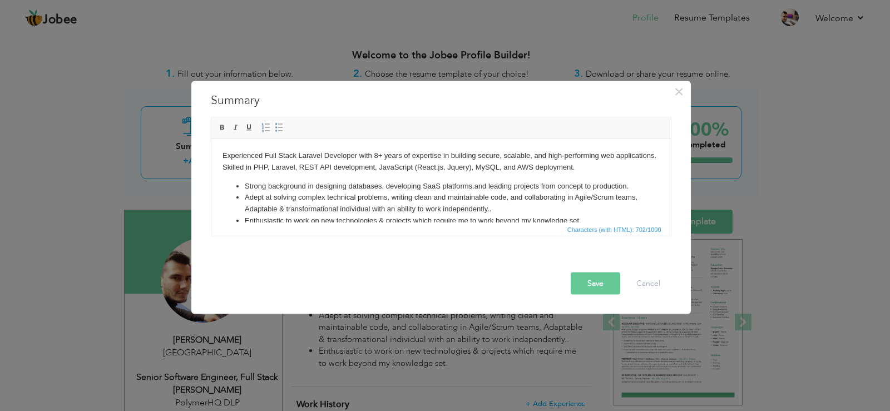
click at [274, 209] on li "Adept at solving complex technical problems, writing clean and maintainable cod…" at bounding box center [440, 202] width 393 height 23
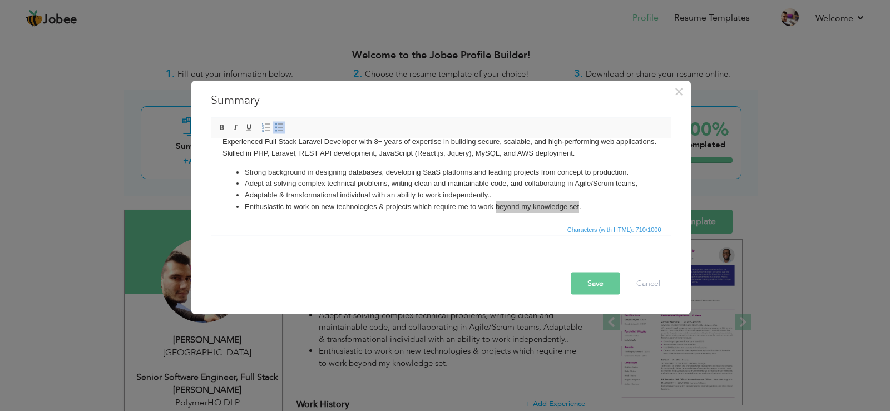
click at [596, 284] on button "Save" at bounding box center [596, 283] width 50 height 22
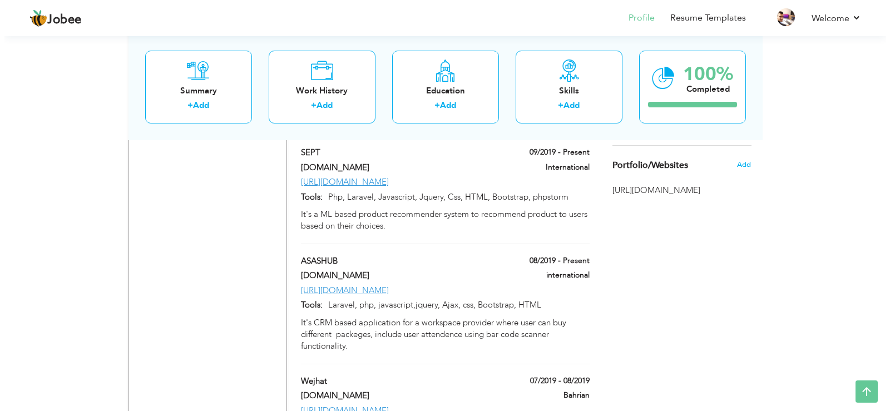
scroll to position [1224, 0]
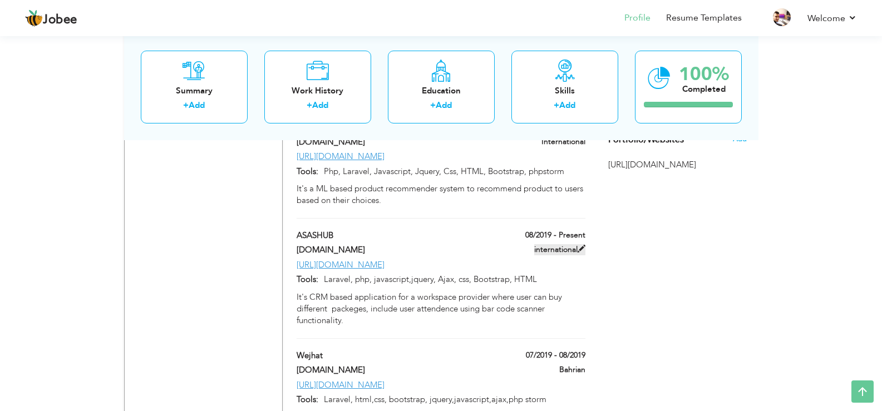
click at [581, 245] on span at bounding box center [581, 249] width 8 height 8
type input "ASASHUB"
type input "[DOMAIN_NAME]"
type input "08/2019"
type input "http://asashub.com"
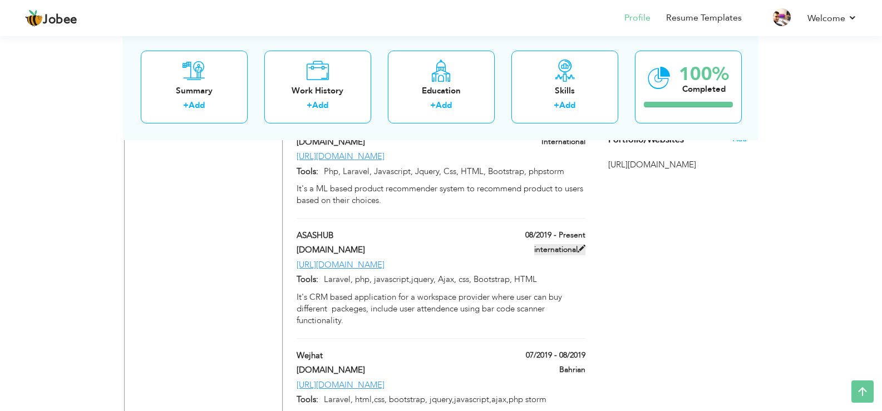
type input "Laravel, php, javascript,jquery, Ajax, css, Bootstrap, HTML"
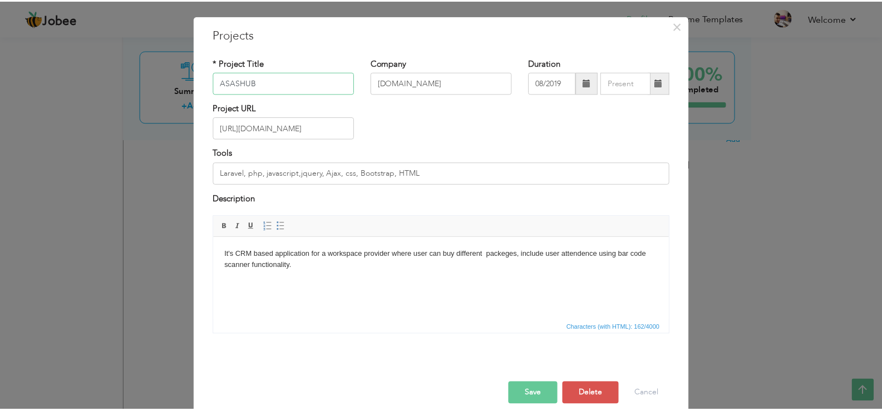
scroll to position [41, 0]
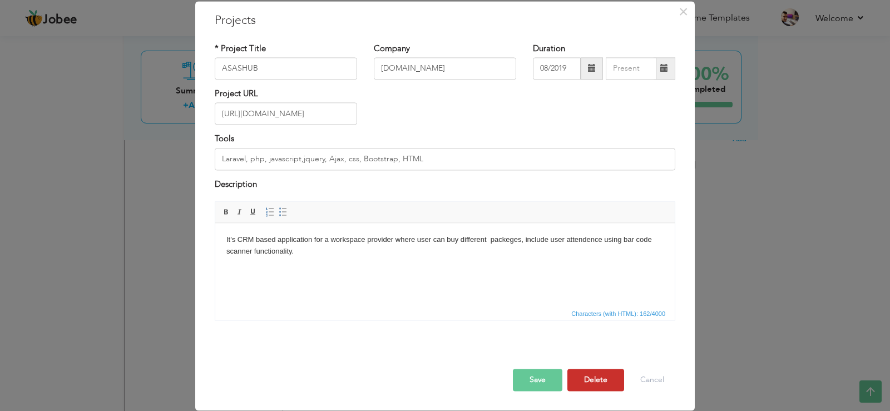
click at [601, 380] on button "Delete" at bounding box center [595, 380] width 57 height 22
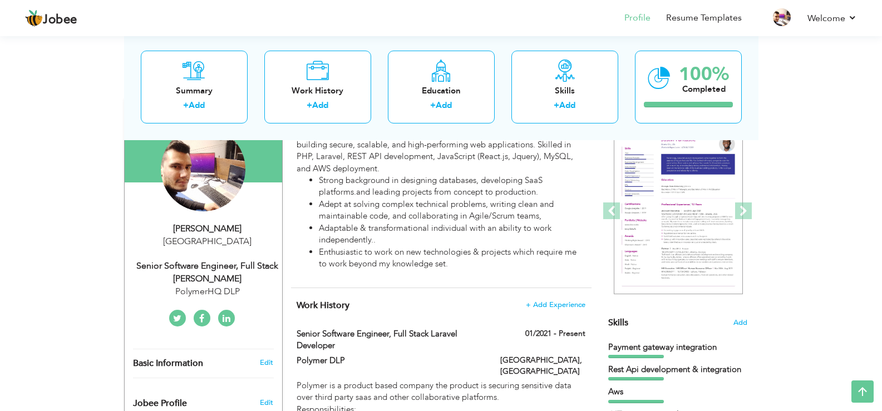
scroll to position [0, 0]
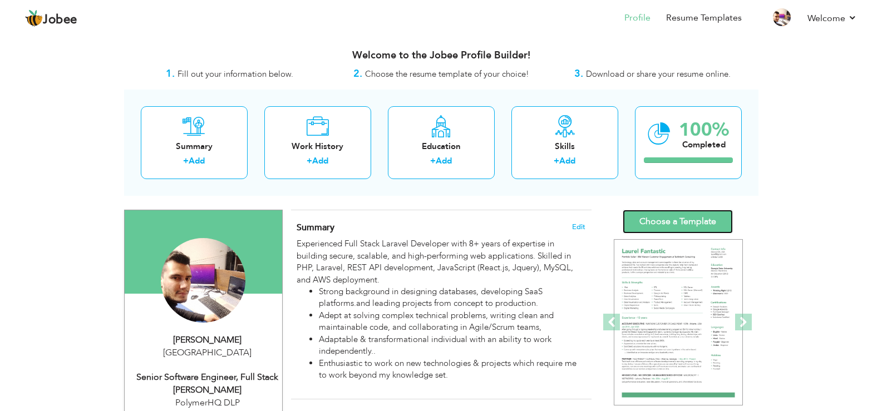
click at [653, 223] on link "Choose a Template" at bounding box center [677, 222] width 110 height 24
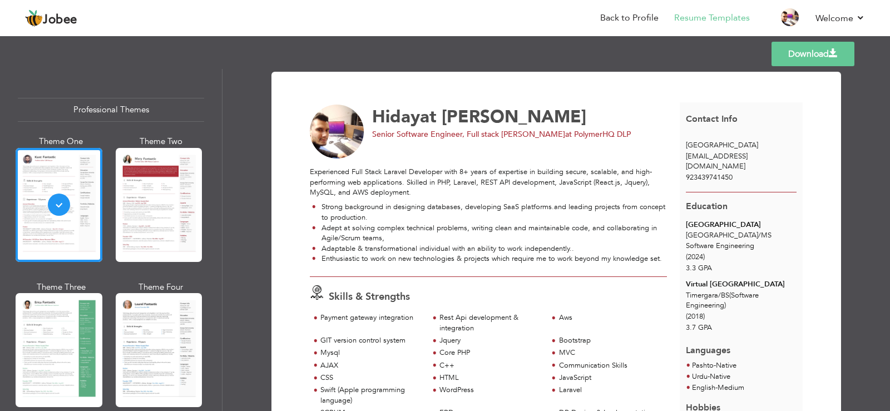
click at [34, 319] on div at bounding box center [59, 350] width 87 height 114
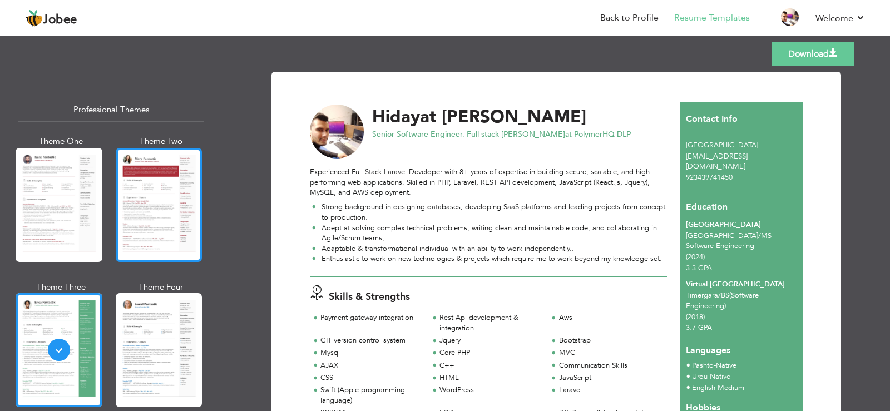
click at [179, 232] on div at bounding box center [159, 205] width 87 height 114
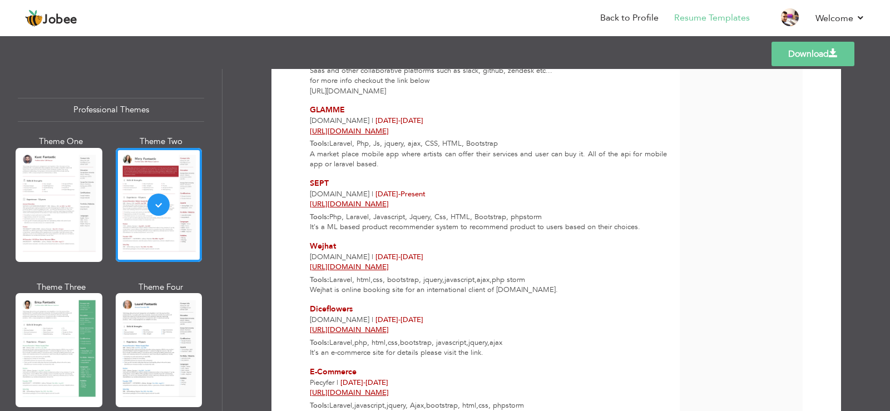
scroll to position [1112, 0]
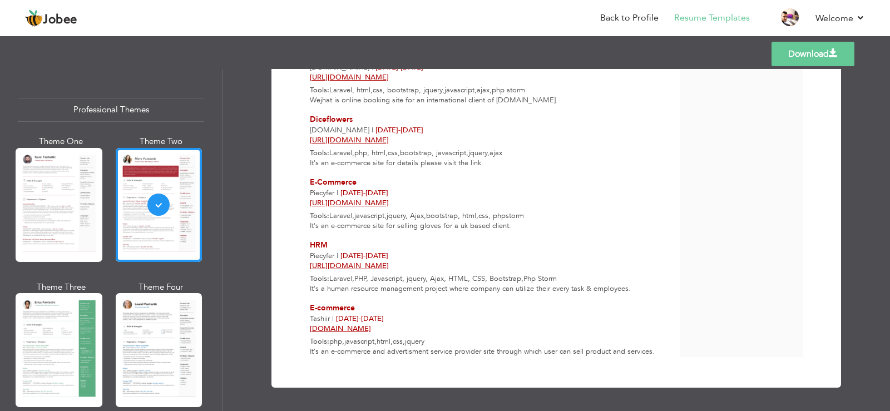
click at [192, 330] on div at bounding box center [159, 350] width 87 height 114
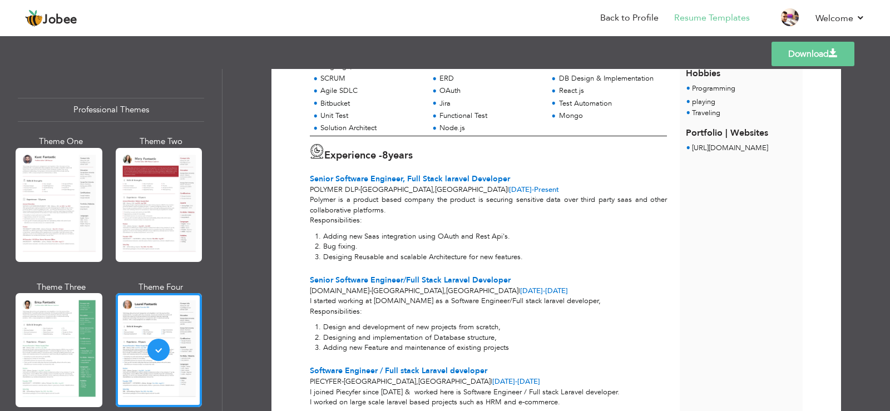
scroll to position [0, 0]
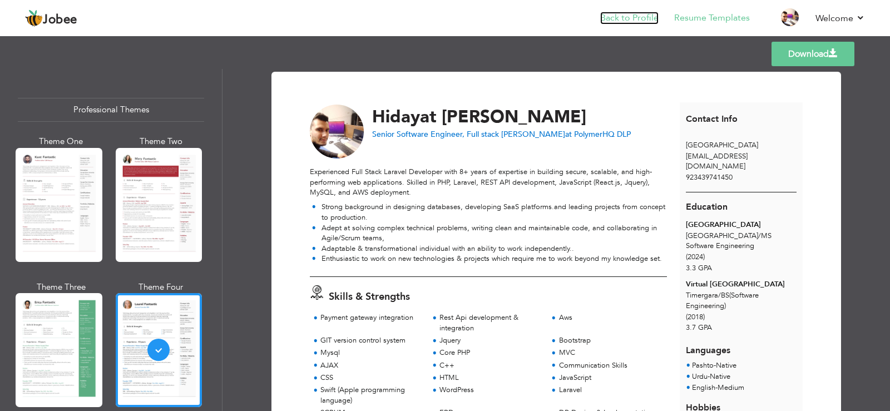
click at [635, 17] on link "Back to Profile" at bounding box center [629, 18] width 58 height 13
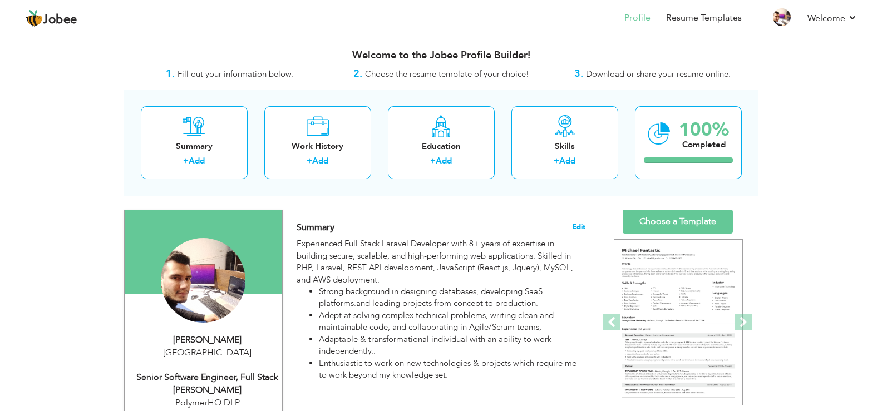
click at [575, 226] on span "Edit" at bounding box center [578, 227] width 13 height 8
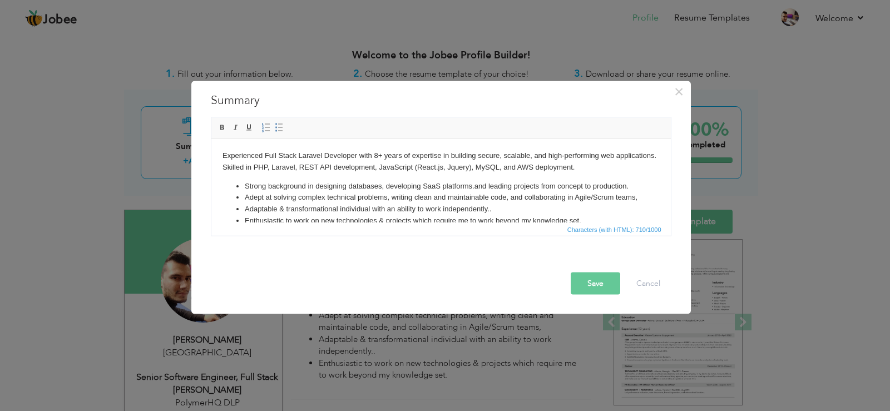
click at [315, 203] on li "Adept at solving complex technical problems, writing clean and maintainable cod…" at bounding box center [440, 197] width 393 height 12
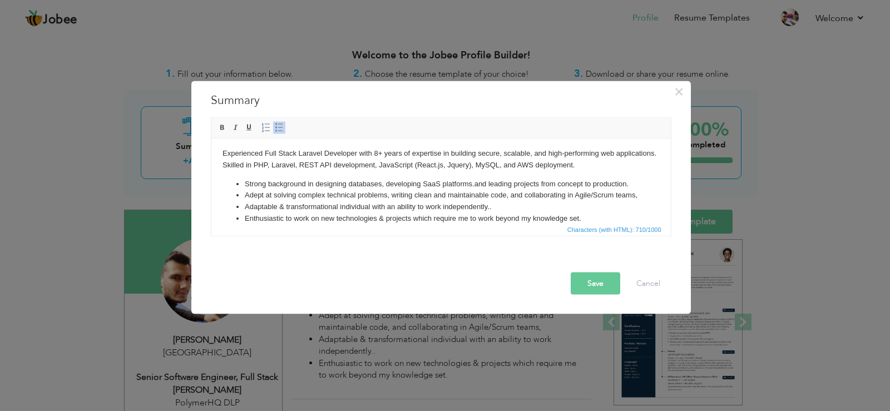
scroll to position [14, 0]
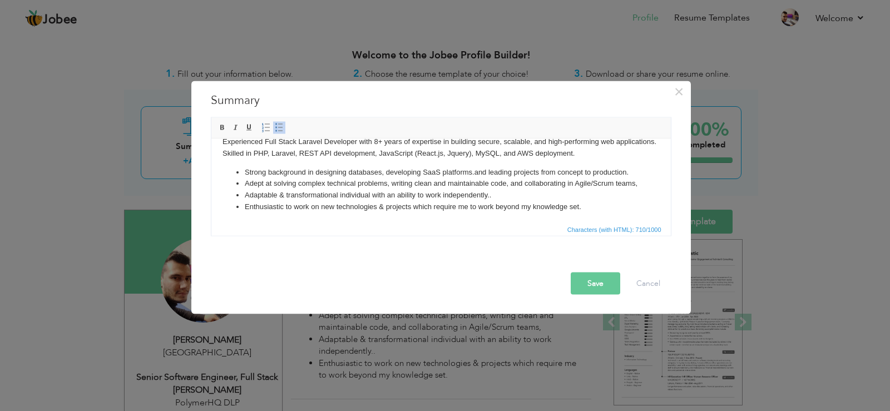
click at [591, 279] on button "Save" at bounding box center [596, 283] width 50 height 22
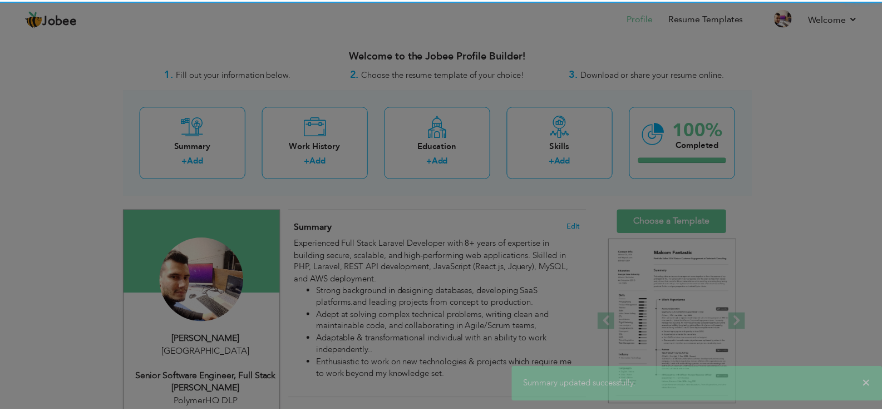
scroll to position [0, 0]
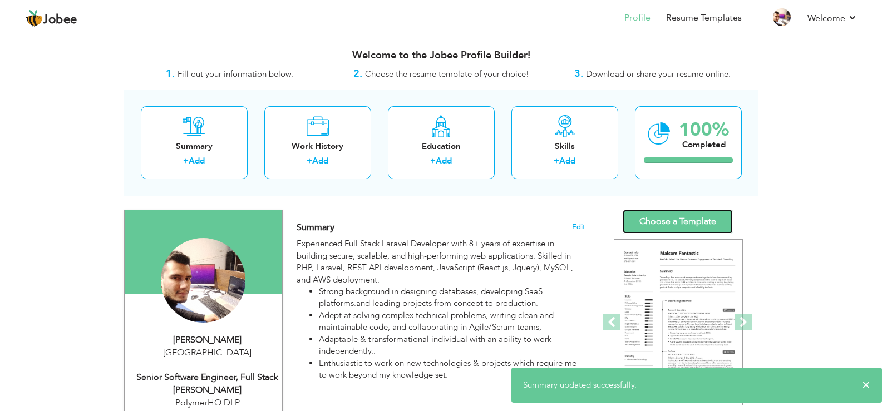
click at [649, 217] on link "Choose a Template" at bounding box center [677, 222] width 110 height 24
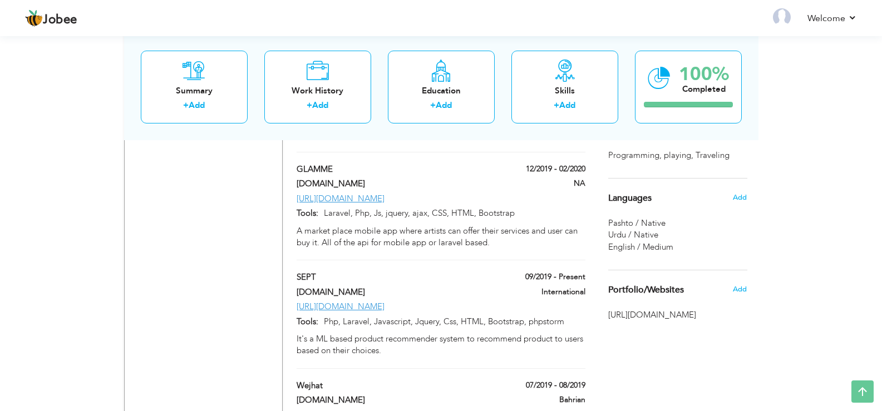
scroll to position [1112, 0]
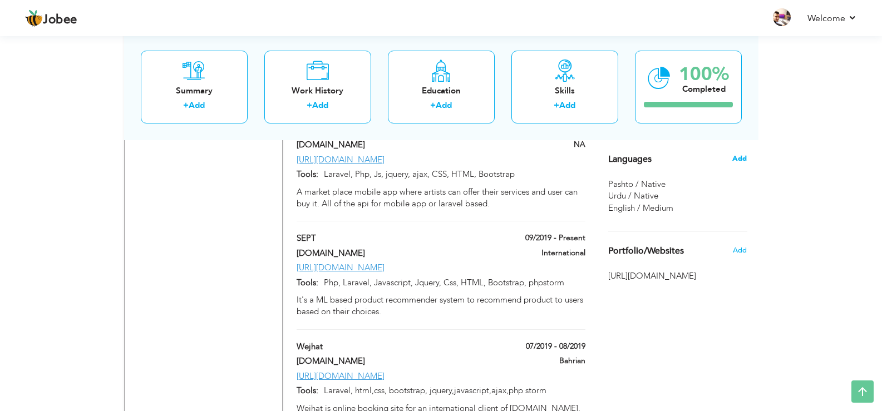
click at [739, 160] on span "Add" at bounding box center [739, 159] width 14 height 10
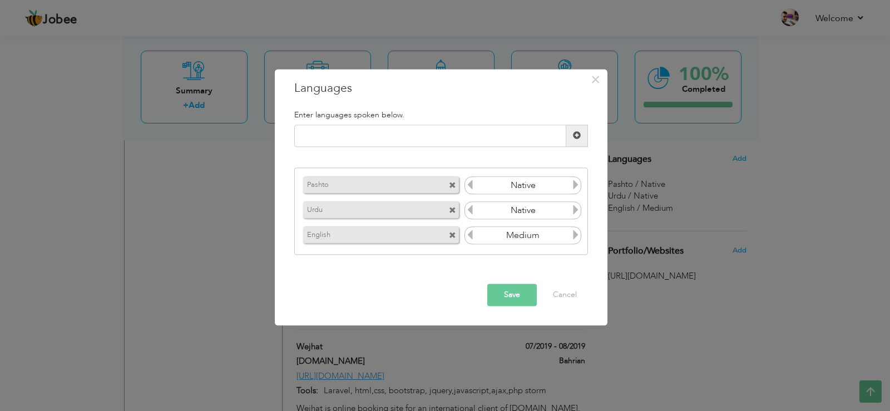
click at [576, 236] on icon at bounding box center [576, 235] width 10 height 10
click at [574, 237] on icon at bounding box center [576, 235] width 10 height 10
click at [529, 291] on button "Save" at bounding box center [512, 295] width 50 height 22
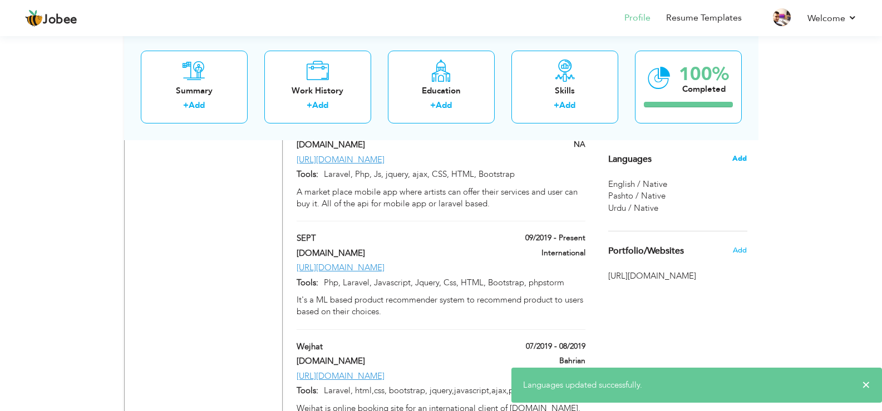
click at [733, 159] on span "Add" at bounding box center [739, 159] width 14 height 10
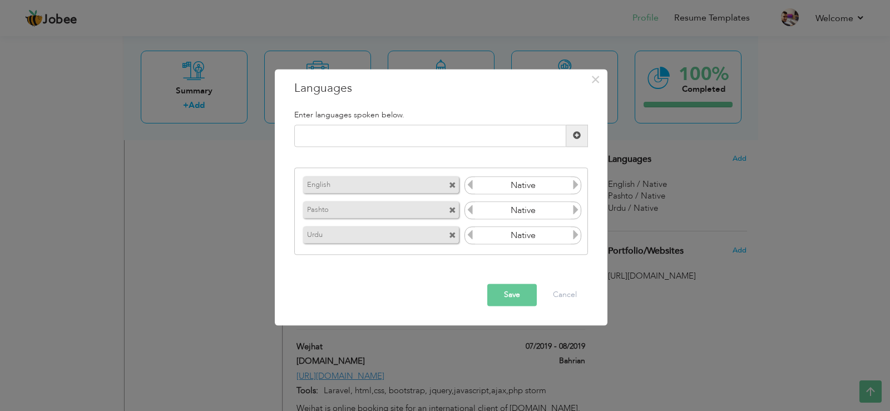
click at [507, 238] on input "Native" at bounding box center [523, 235] width 96 height 17
click at [474, 233] on icon at bounding box center [470, 235] width 10 height 10
click at [575, 232] on icon at bounding box center [576, 235] width 10 height 10
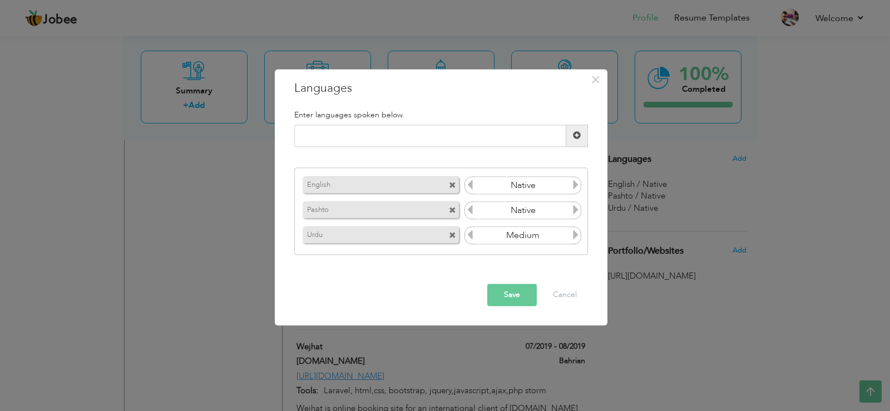
click at [575, 232] on icon at bounding box center [576, 235] width 10 height 10
click at [501, 292] on button "Save" at bounding box center [512, 295] width 50 height 22
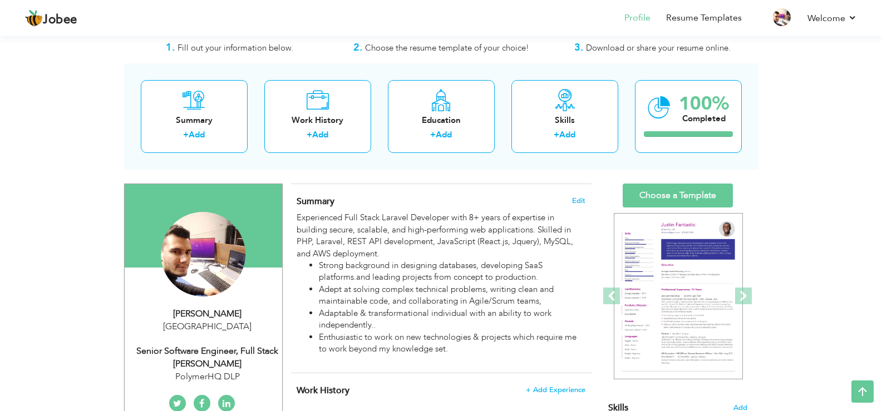
scroll to position [0, 0]
